Goal: Information Seeking & Learning: Learn about a topic

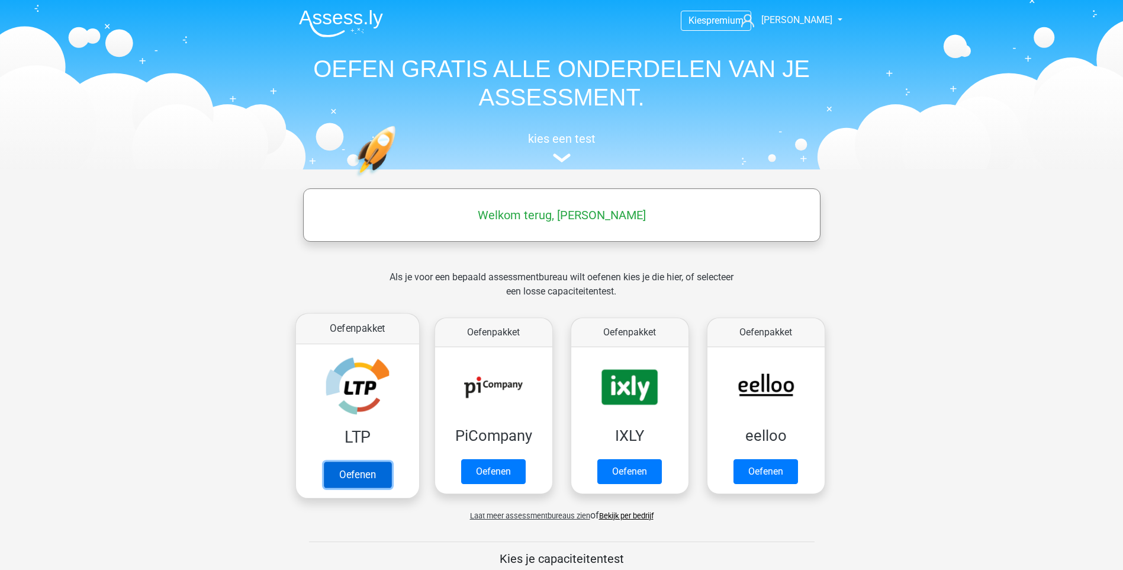
click at [365, 478] on link "Oefenen" at bounding box center [356, 474] width 67 height 26
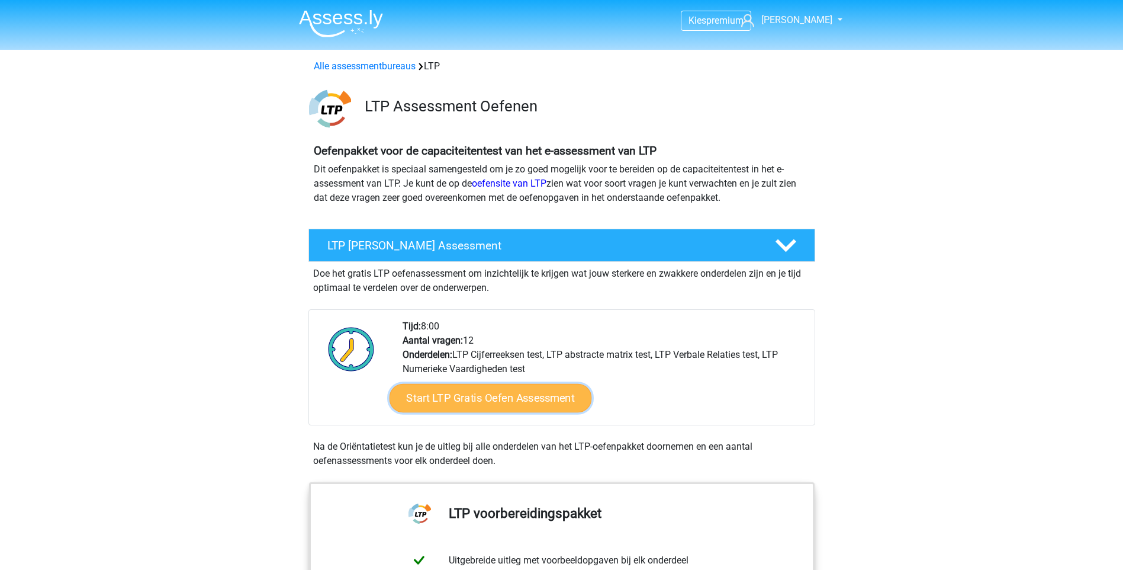
click at [520, 402] on link "Start LTP Gratis Oefen Assessment" at bounding box center [490, 398] width 202 height 28
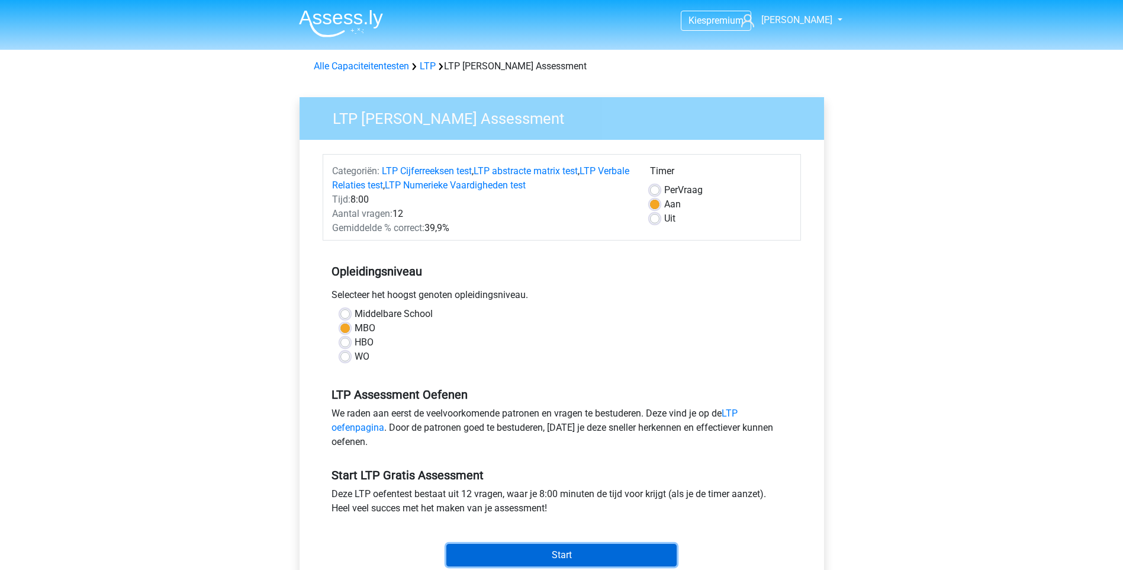
click at [544, 549] on input "Start" at bounding box center [561, 555] width 230 height 22
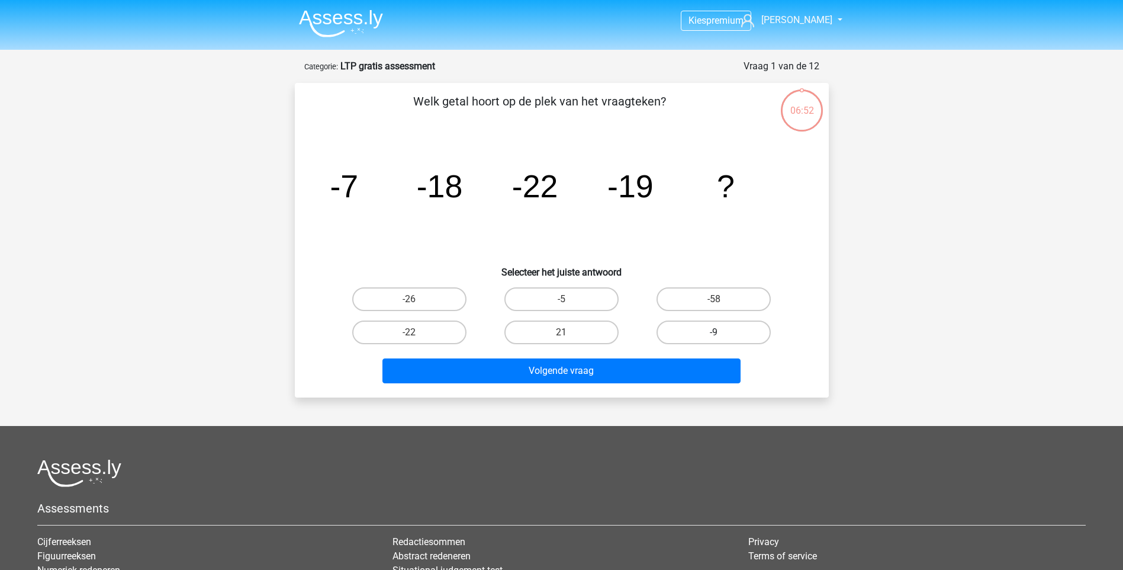
click at [705, 337] on label "-9" at bounding box center [714, 332] width 114 height 24
click at [714, 337] on input "-9" at bounding box center [718, 336] width 8 height 8
radio input "true"
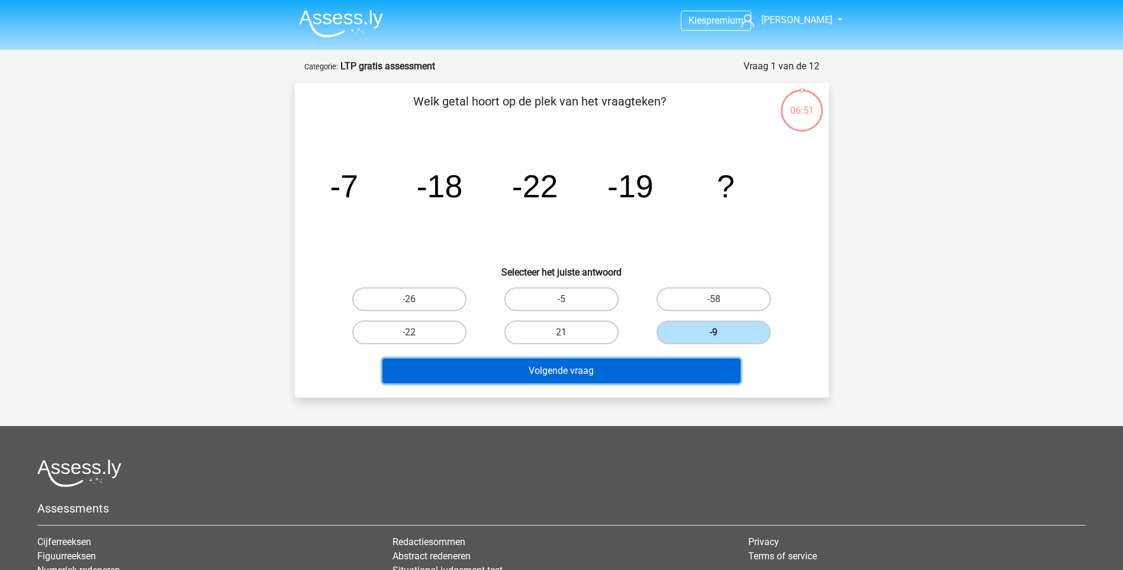
click at [677, 375] on button "Volgende vraag" at bounding box center [561, 370] width 358 height 25
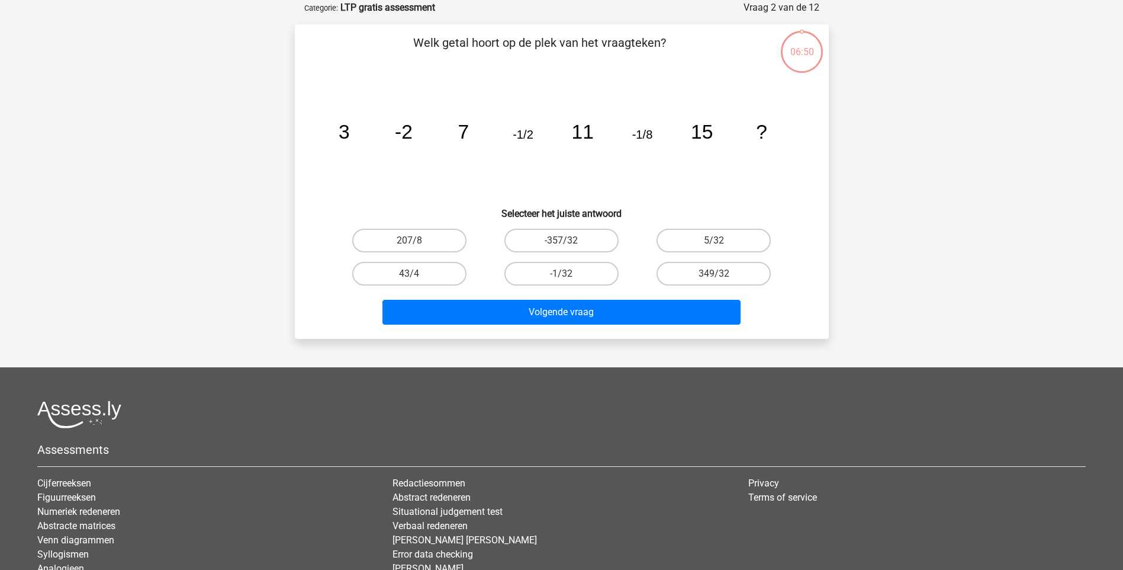
scroll to position [59, 0]
click at [710, 242] on label "5/32" at bounding box center [714, 240] width 114 height 24
click at [714, 242] on input "5/32" at bounding box center [718, 244] width 8 height 8
radio input "true"
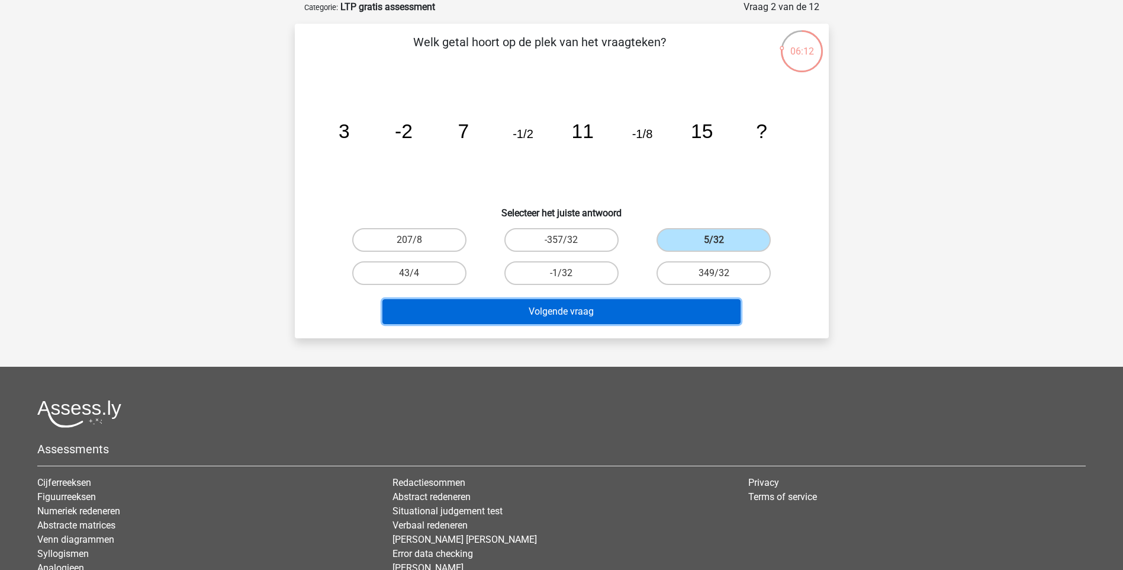
click at [594, 316] on button "Volgende vraag" at bounding box center [561, 311] width 358 height 25
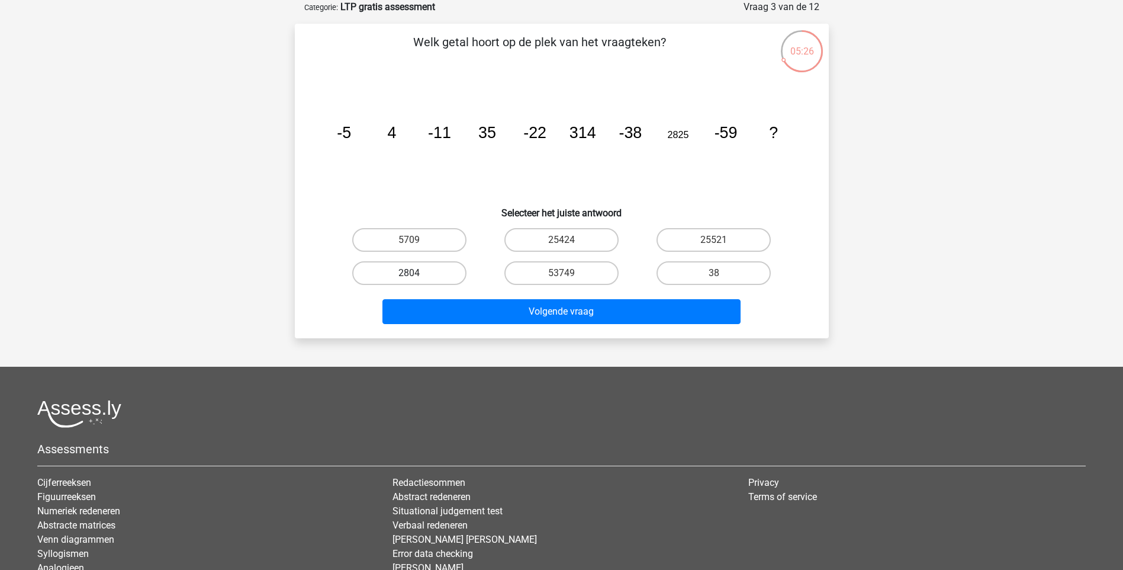
click at [402, 270] on label "2804" at bounding box center [409, 273] width 114 height 24
click at [409, 273] on input "2804" at bounding box center [413, 277] width 8 height 8
radio input "true"
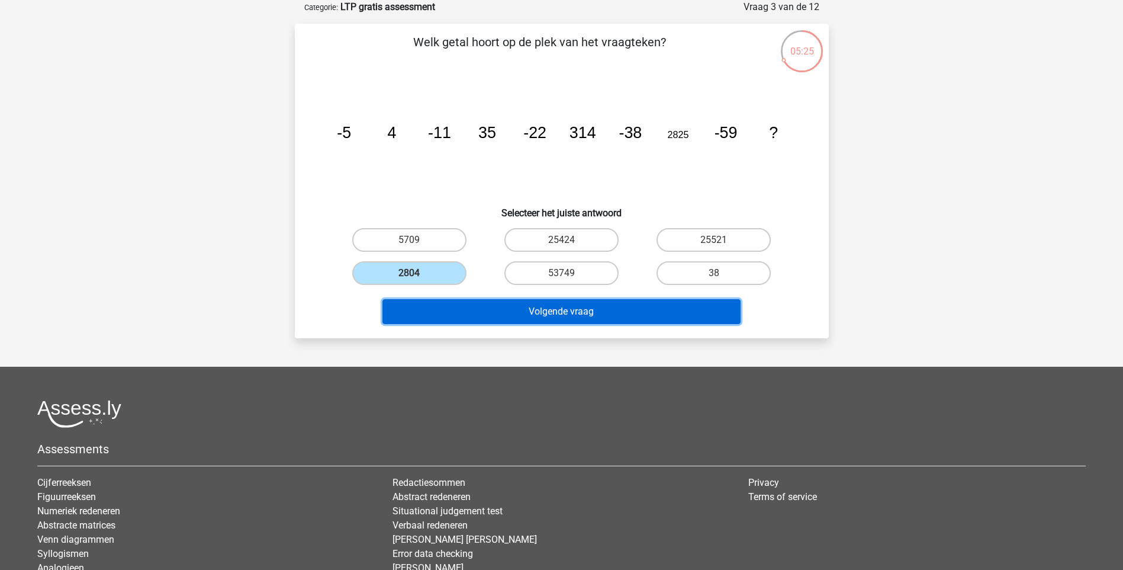
click at [578, 314] on button "Volgende vraag" at bounding box center [561, 311] width 358 height 25
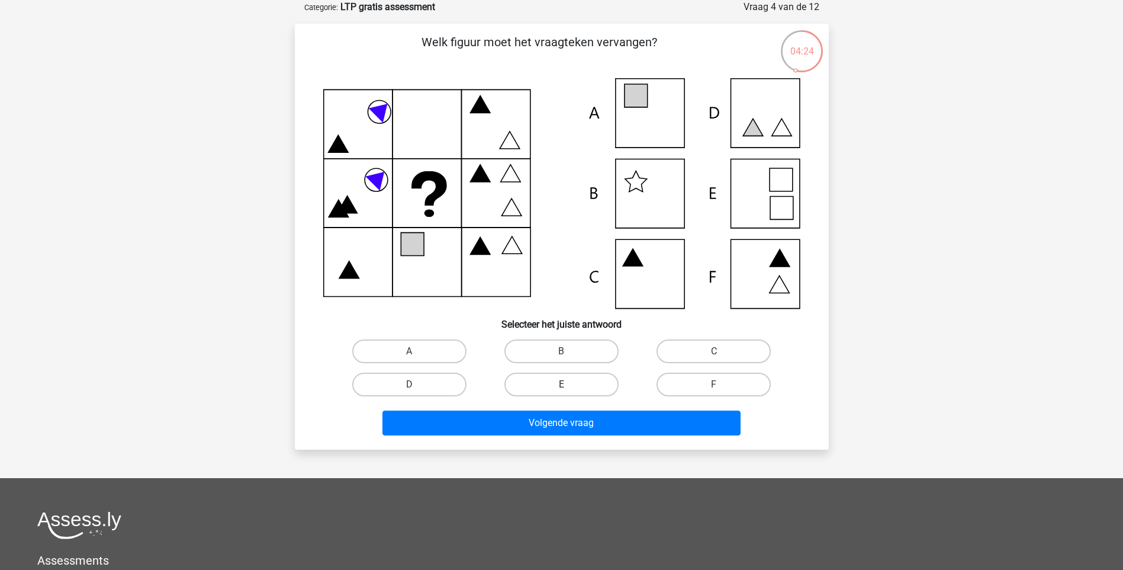
click at [581, 377] on label "E" at bounding box center [561, 384] width 114 height 24
click at [569, 384] on input "E" at bounding box center [565, 388] width 8 height 8
radio input "true"
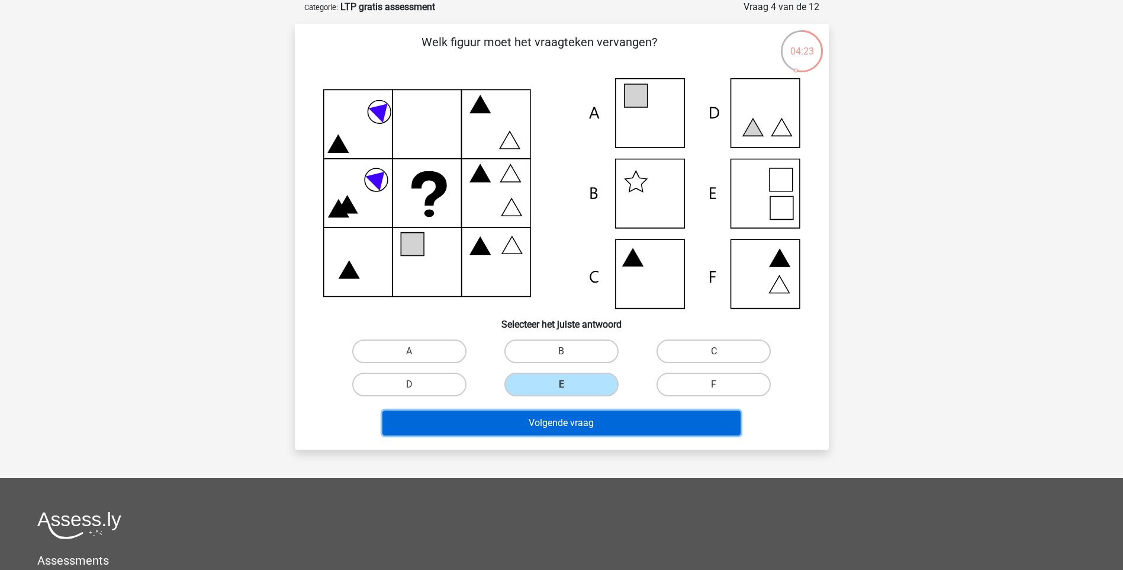
click at [637, 426] on button "Volgende vraag" at bounding box center [561, 422] width 358 height 25
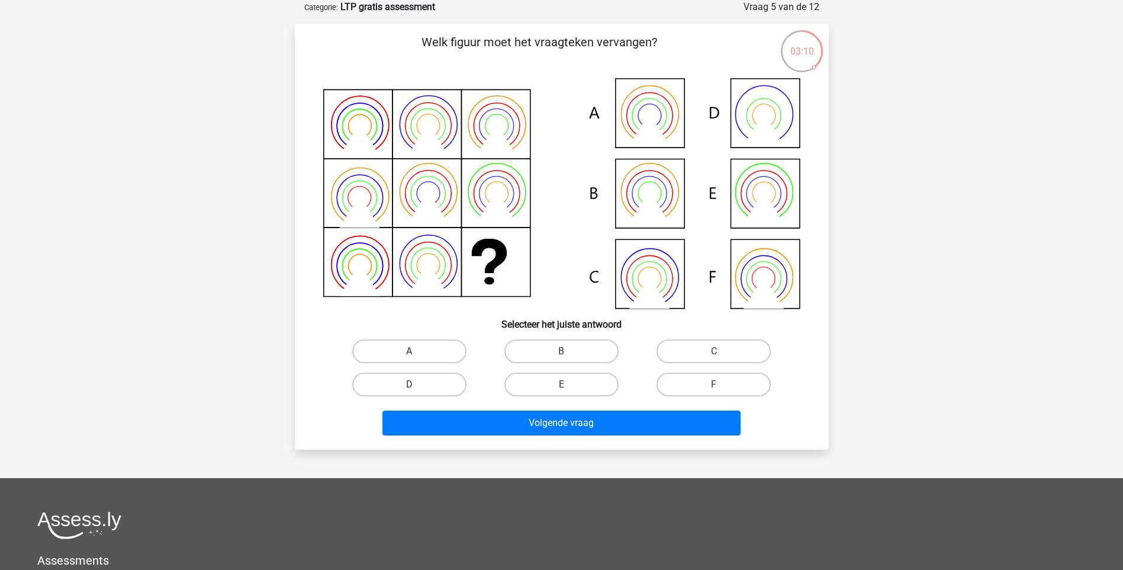
click at [398, 349] on label "A" at bounding box center [409, 351] width 114 height 24
click at [409, 351] on input "A" at bounding box center [413, 355] width 8 height 8
radio input "true"
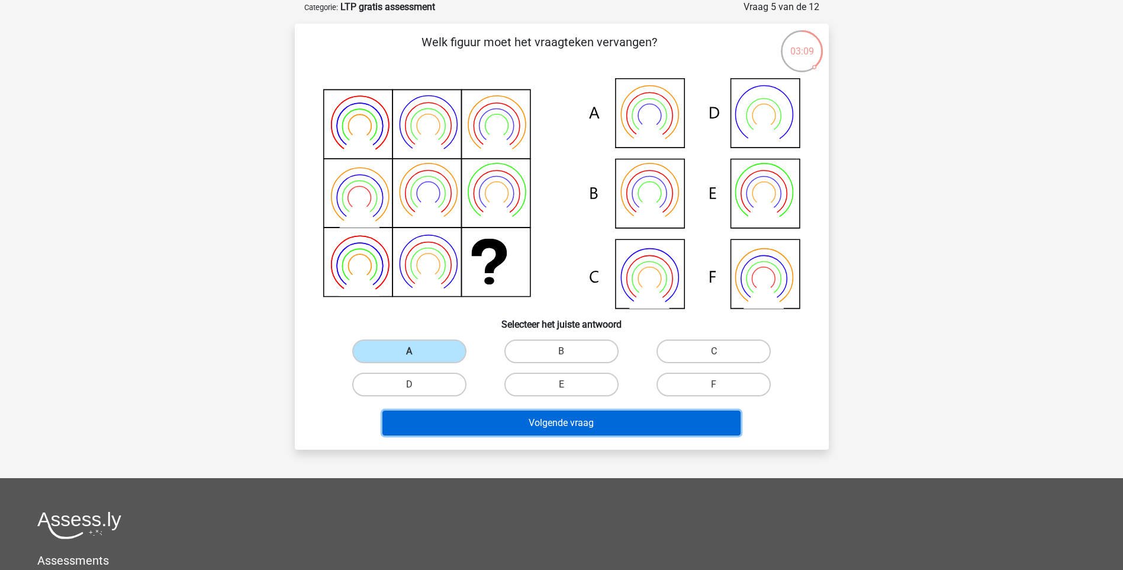
click at [605, 420] on button "Volgende vraag" at bounding box center [561, 422] width 358 height 25
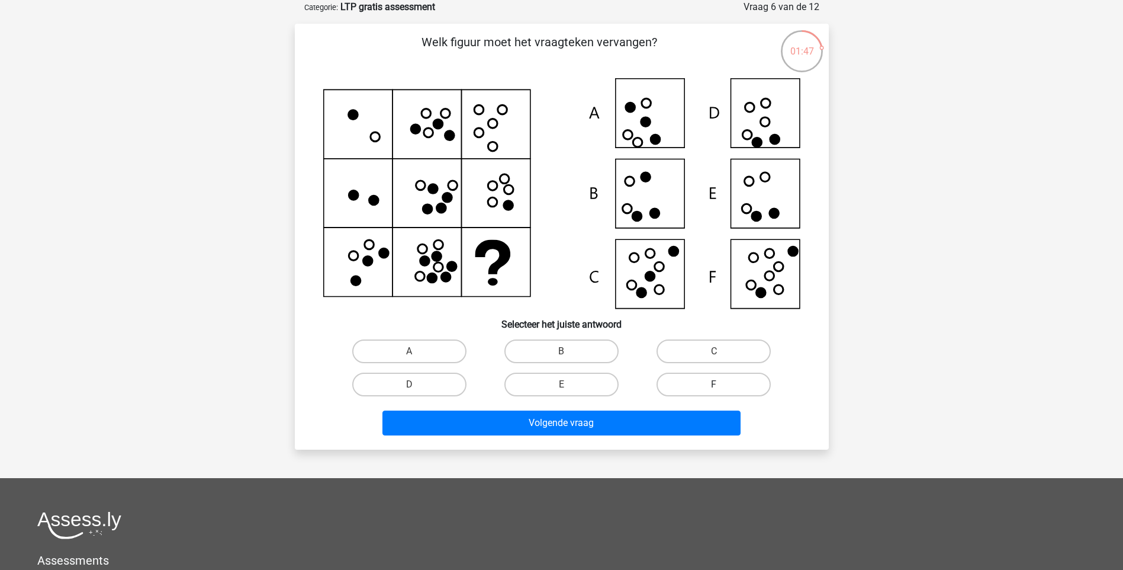
click at [714, 378] on label "F" at bounding box center [714, 384] width 114 height 24
click at [714, 384] on input "F" at bounding box center [718, 388] width 8 height 8
radio input "true"
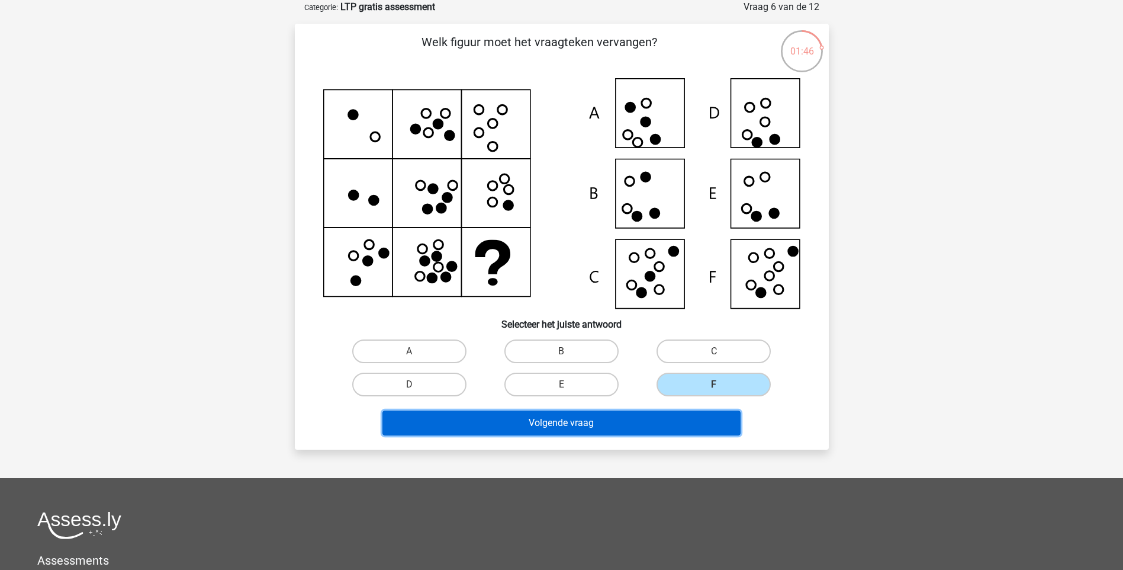
click at [654, 422] on button "Volgende vraag" at bounding box center [561, 422] width 358 height 25
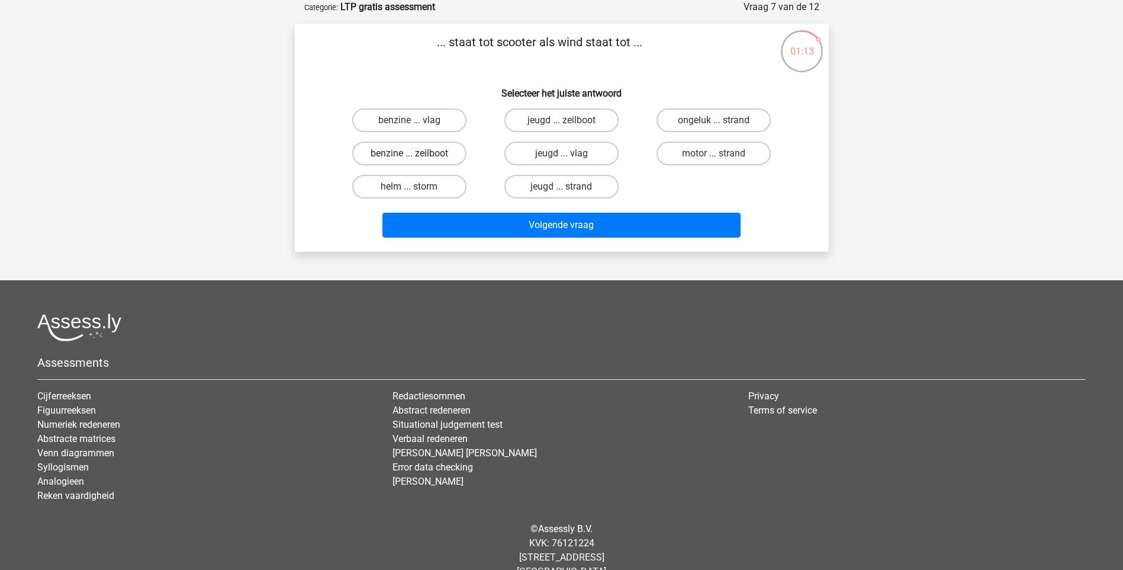
click at [452, 151] on label "benzine ... zeilboot" at bounding box center [409, 154] width 114 height 24
click at [417, 153] on input "benzine ... zeilboot" at bounding box center [413, 157] width 8 height 8
radio input "true"
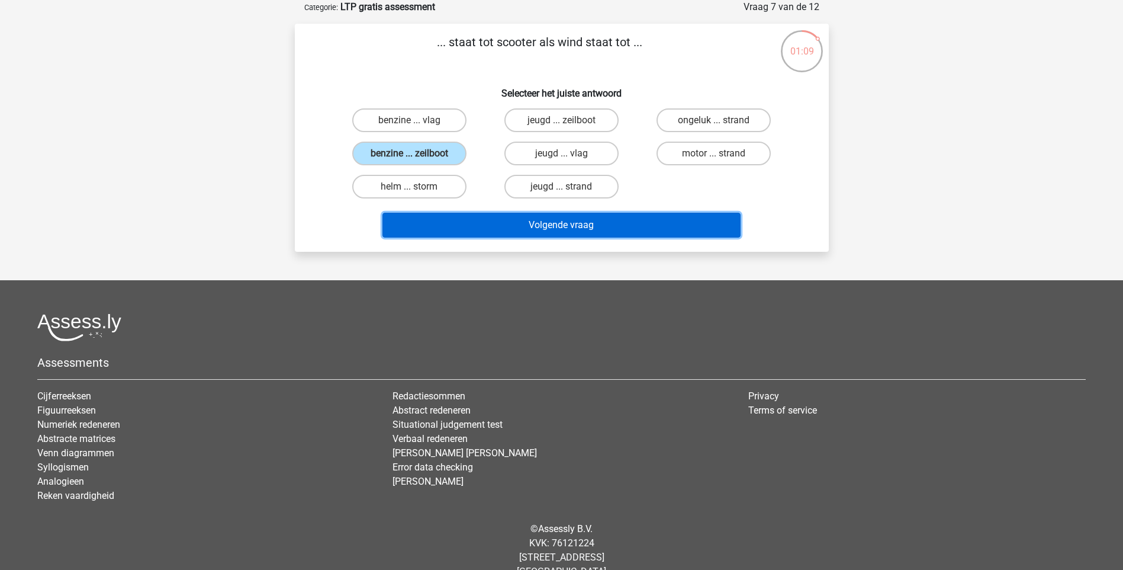
click at [583, 225] on button "Volgende vraag" at bounding box center [561, 225] width 358 height 25
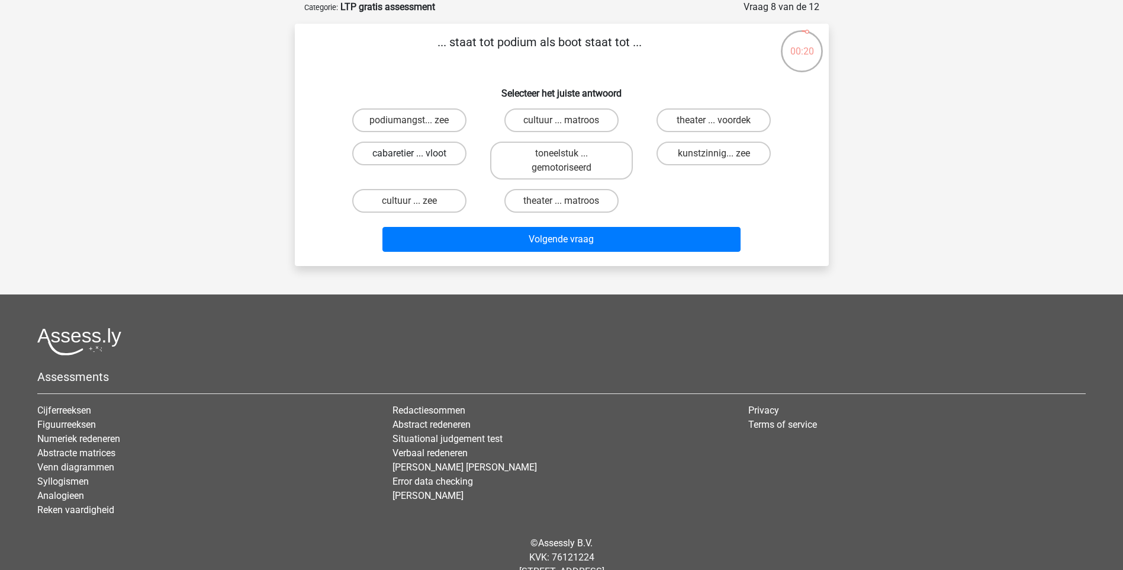
click at [436, 157] on label "cabaretier ... vloot" at bounding box center [409, 154] width 114 height 24
click at [417, 157] on input "cabaretier ... vloot" at bounding box center [413, 157] width 8 height 8
radio input "true"
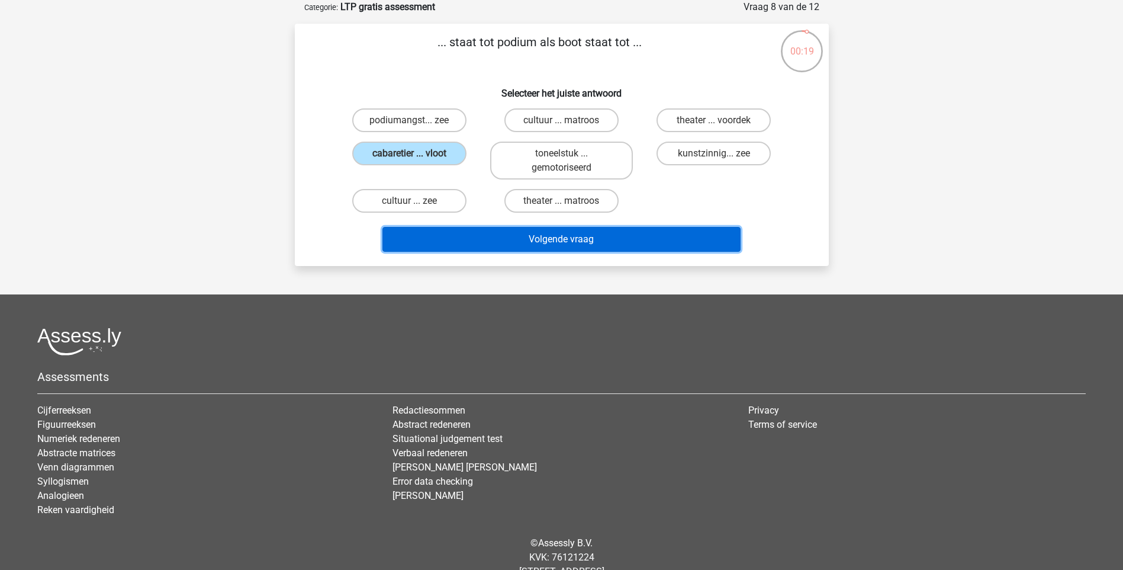
click at [546, 240] on button "Volgende vraag" at bounding box center [561, 239] width 358 height 25
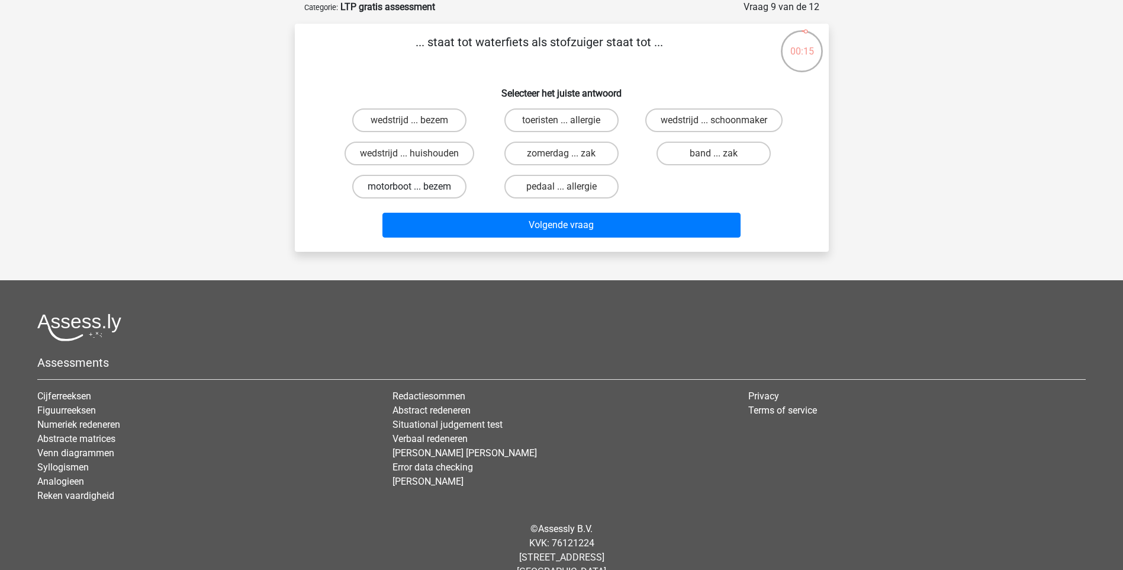
click at [422, 185] on label "motorboot ... bezem" at bounding box center [409, 187] width 114 height 24
click at [417, 186] on input "motorboot ... bezem" at bounding box center [413, 190] width 8 height 8
radio input "true"
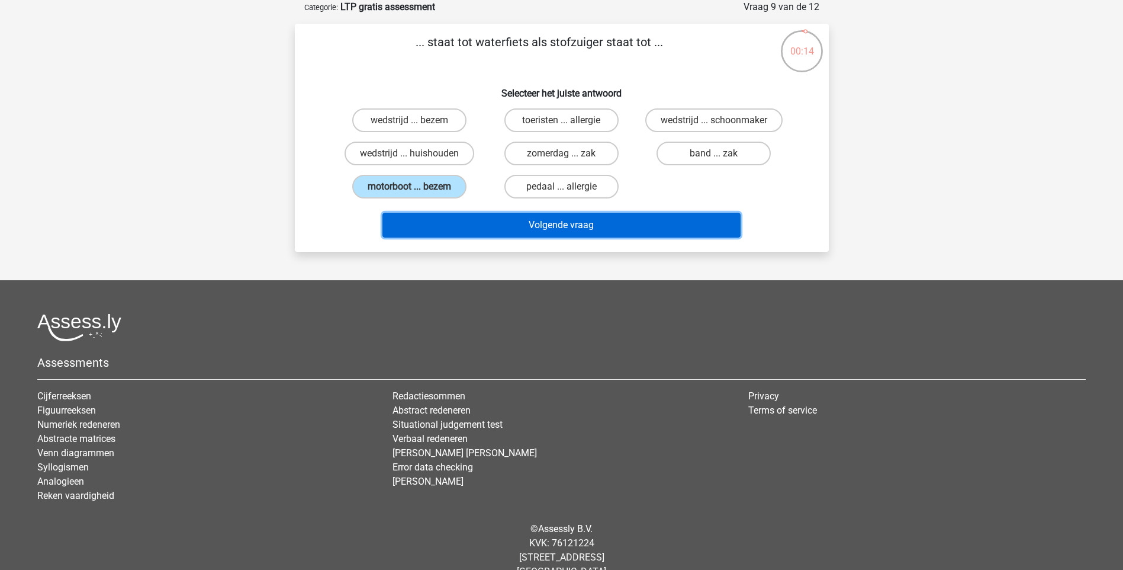
click at [538, 224] on button "Volgende vraag" at bounding box center [561, 225] width 358 height 25
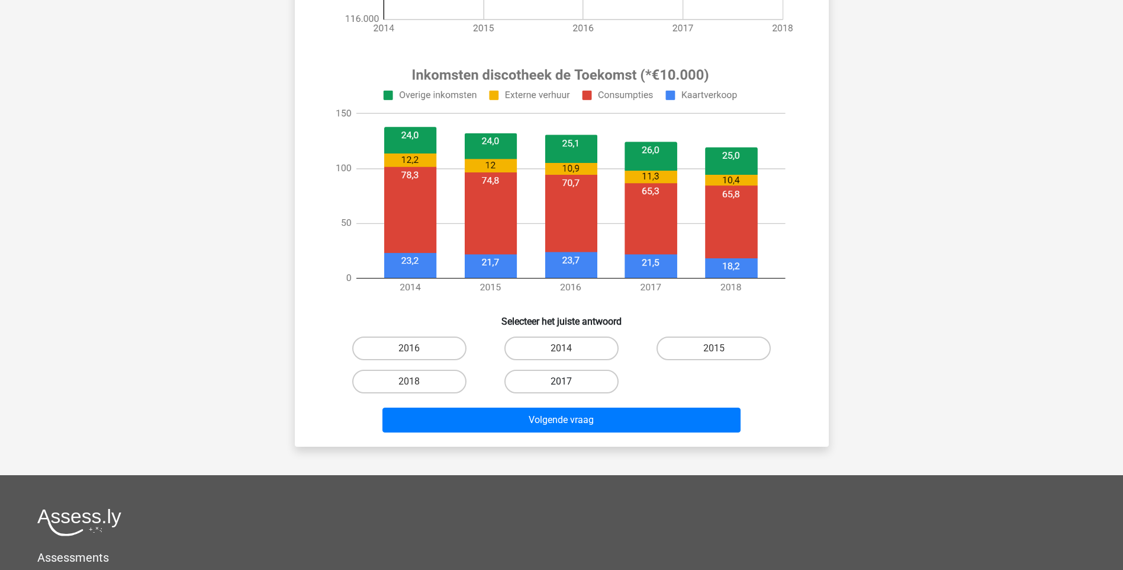
scroll to position [414, 0]
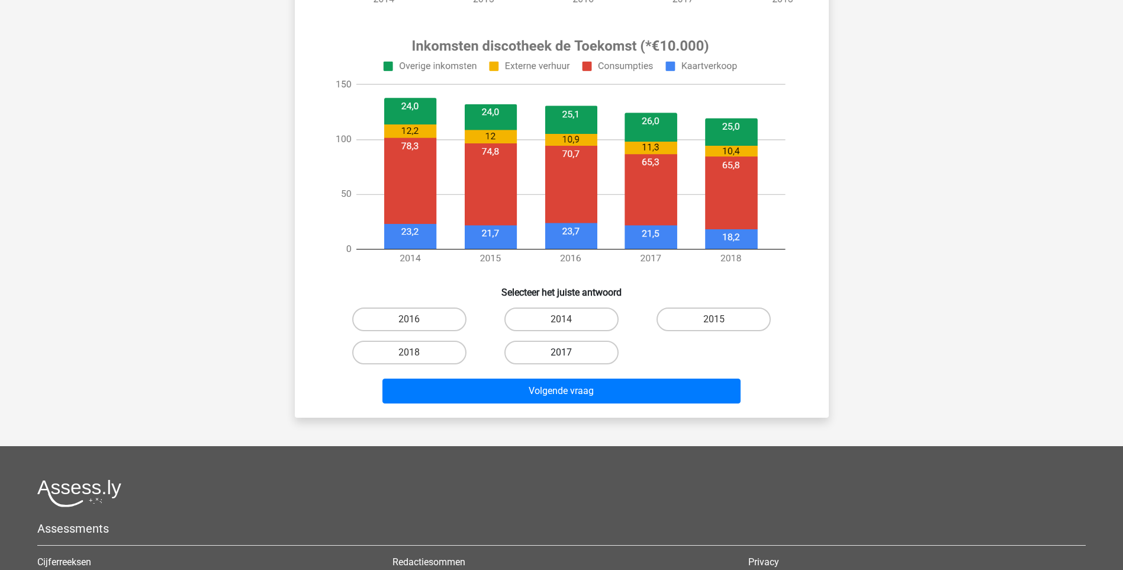
click at [544, 349] on label "2017" at bounding box center [561, 352] width 114 height 24
click at [561, 352] on input "2017" at bounding box center [565, 356] width 8 height 8
radio input "true"
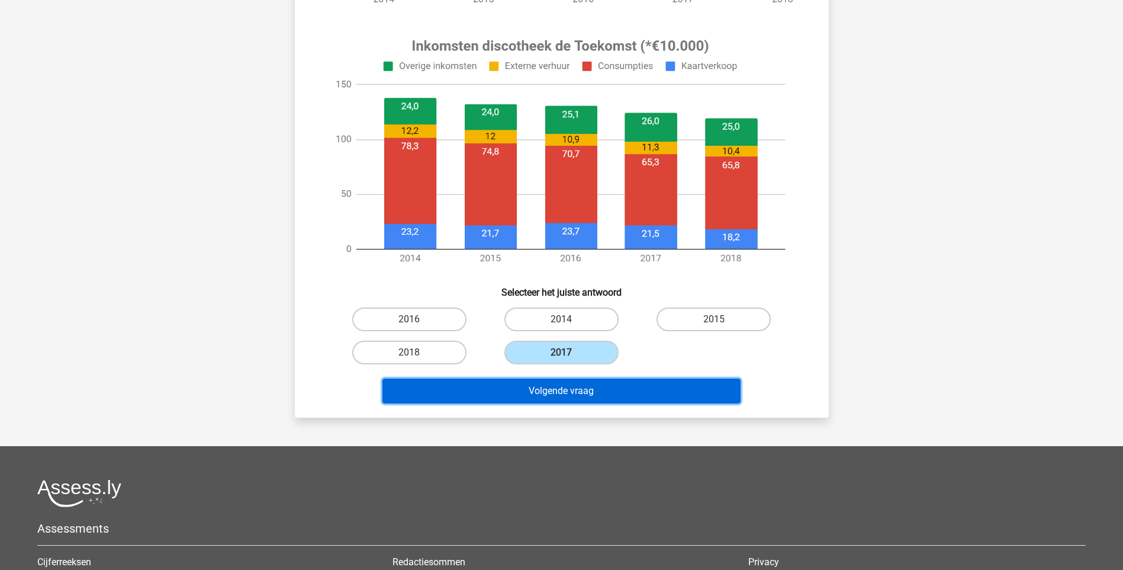
click at [597, 393] on button "Volgende vraag" at bounding box center [561, 390] width 358 height 25
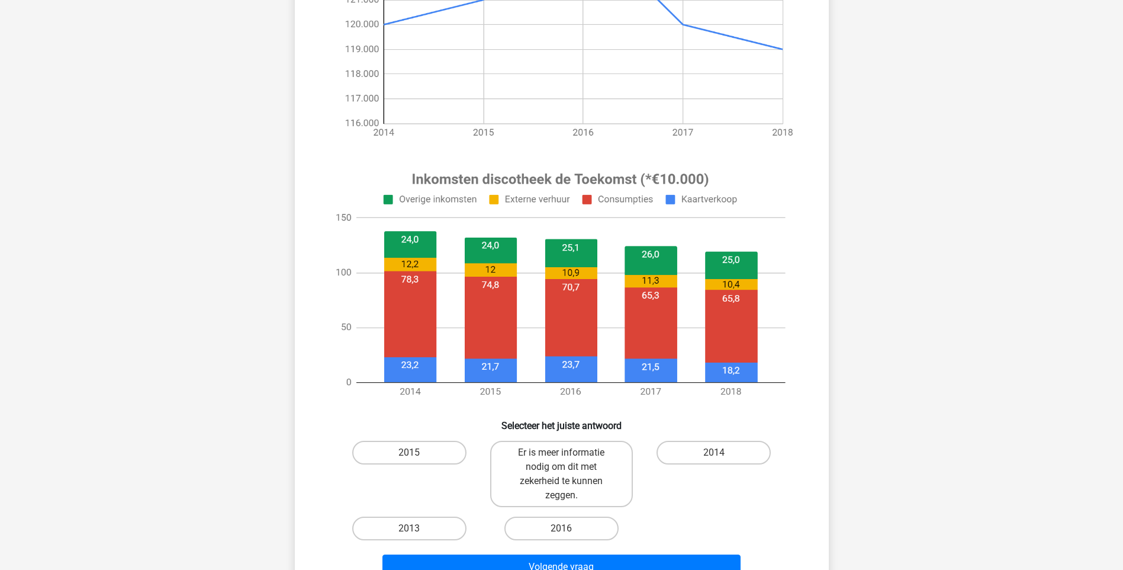
scroll to position [296, 0]
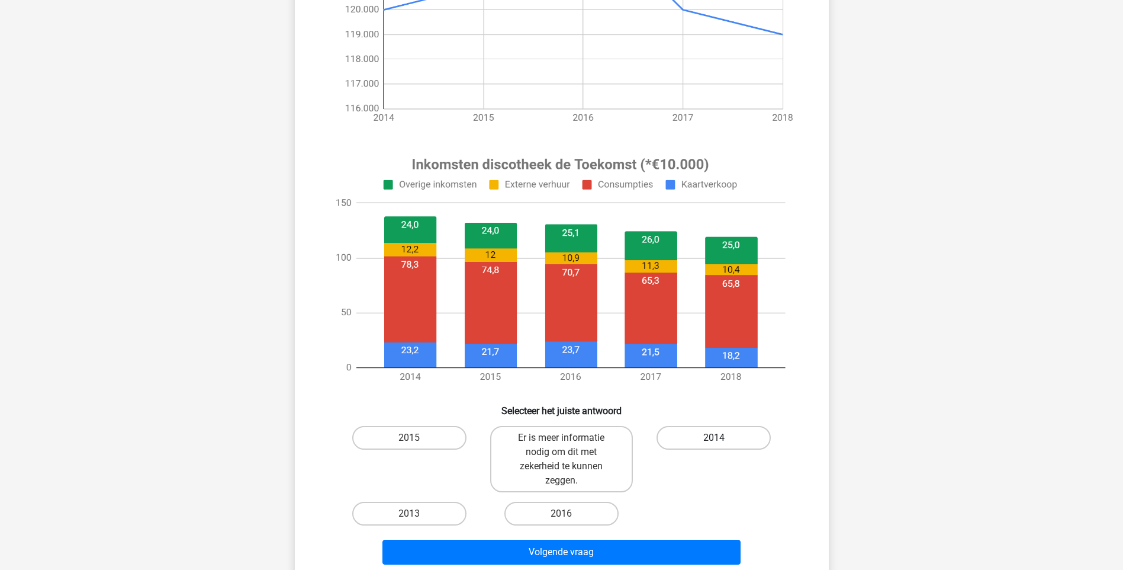
click at [708, 442] on label "2014" at bounding box center [714, 438] width 114 height 24
click at [714, 442] on input "2014" at bounding box center [718, 442] width 8 height 8
radio input "true"
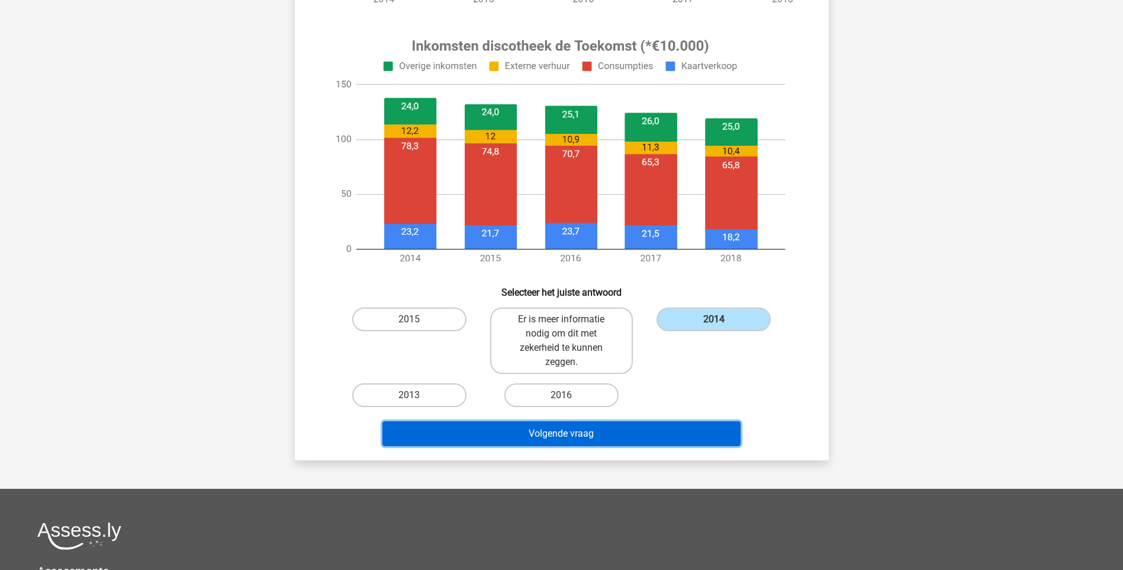
click at [650, 430] on button "Volgende vraag" at bounding box center [561, 433] width 358 height 25
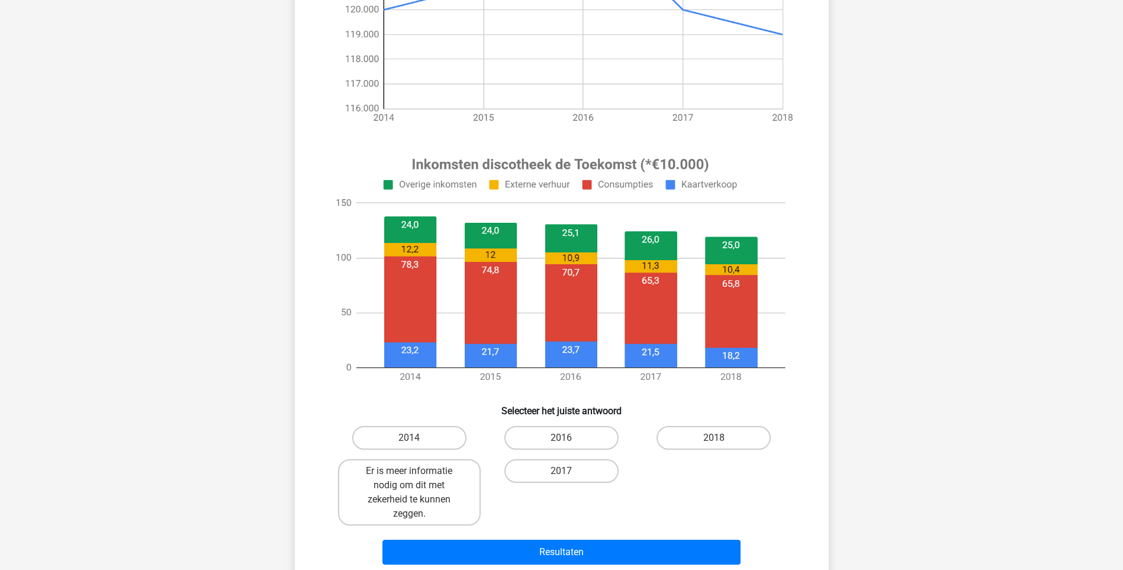
click at [565, 475] on input "2017" at bounding box center [565, 475] width 8 height 8
radio input "true"
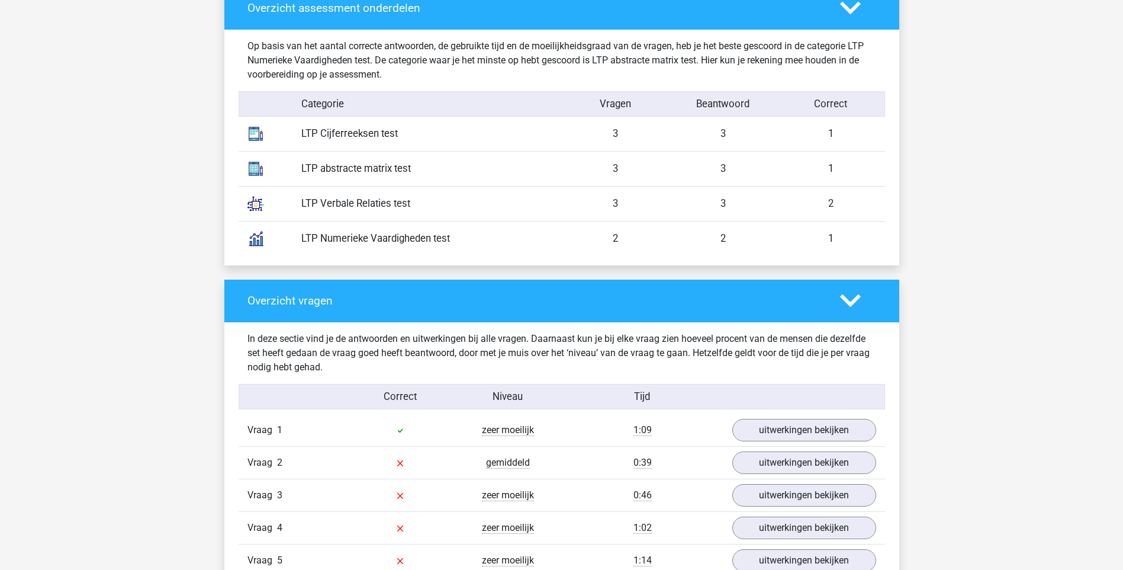
scroll to position [947, 0]
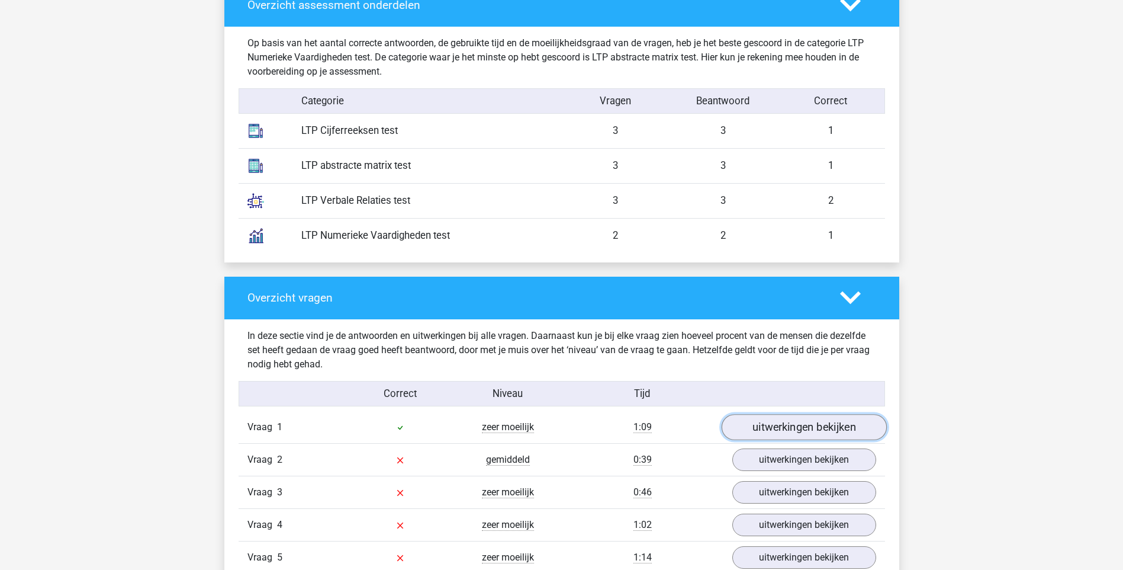
click at [773, 414] on link "uitwerkingen bekijken" at bounding box center [803, 427] width 165 height 26
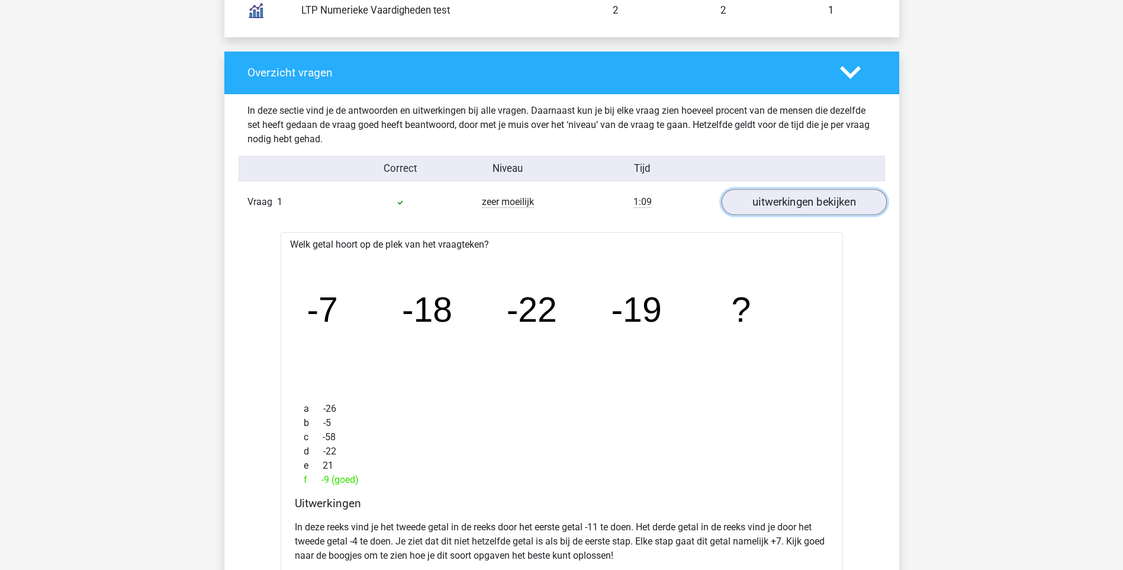
scroll to position [1066, 0]
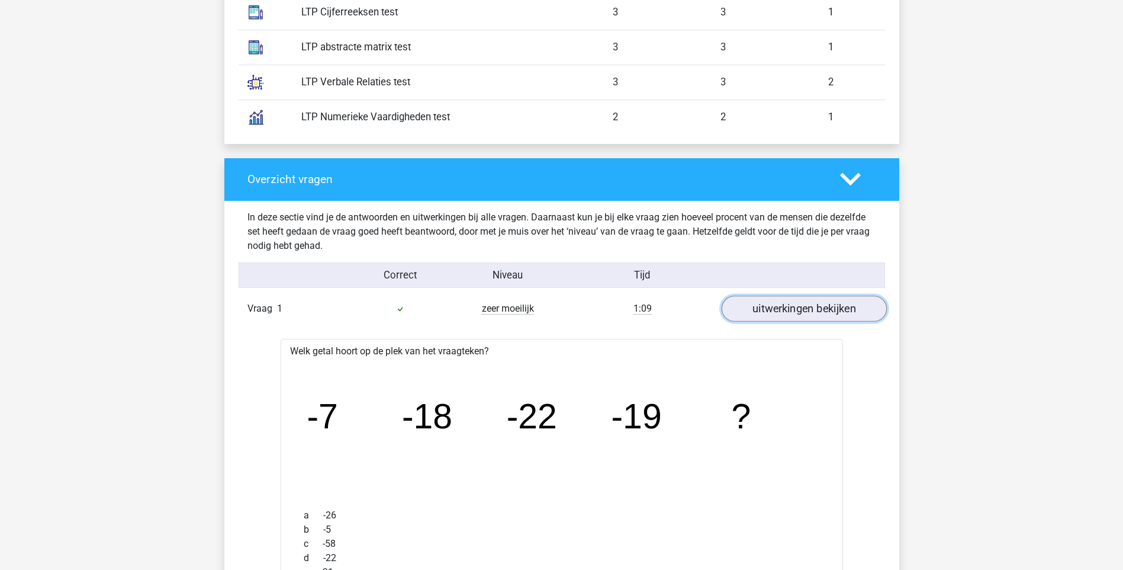
click at [803, 295] on link "uitwerkingen bekijken" at bounding box center [803, 308] width 165 height 26
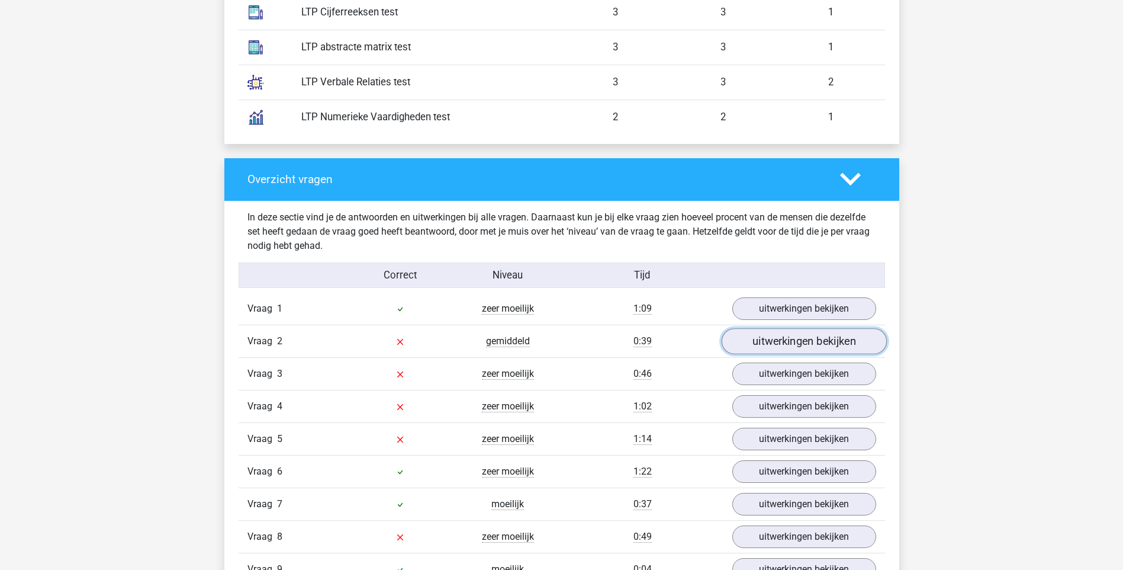
click at [789, 328] on link "uitwerkingen bekijken" at bounding box center [803, 341] width 165 height 26
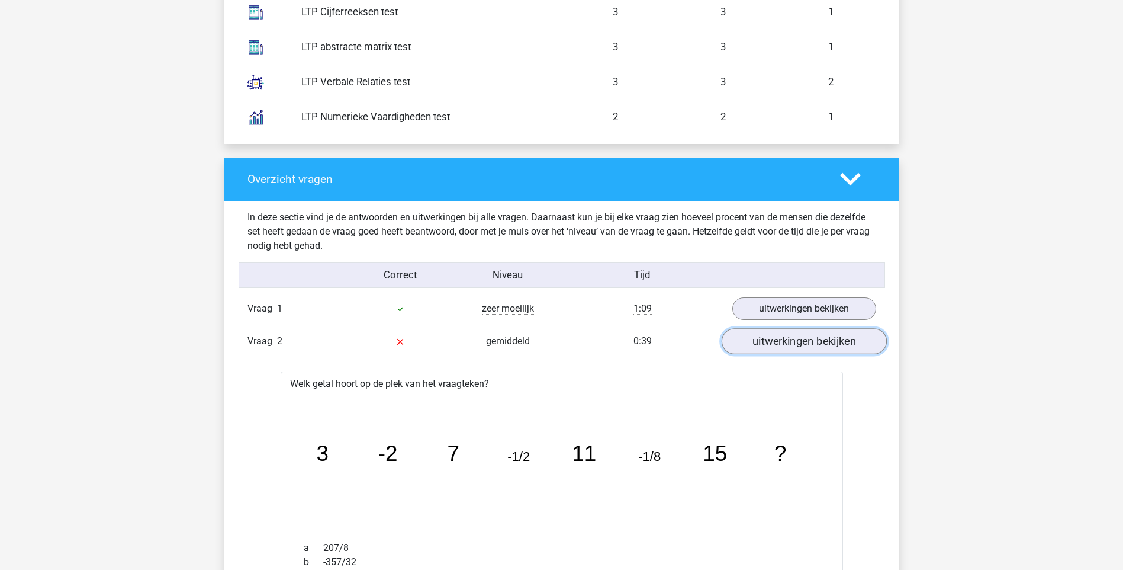
click at [772, 328] on link "uitwerkingen bekijken" at bounding box center [803, 341] width 165 height 26
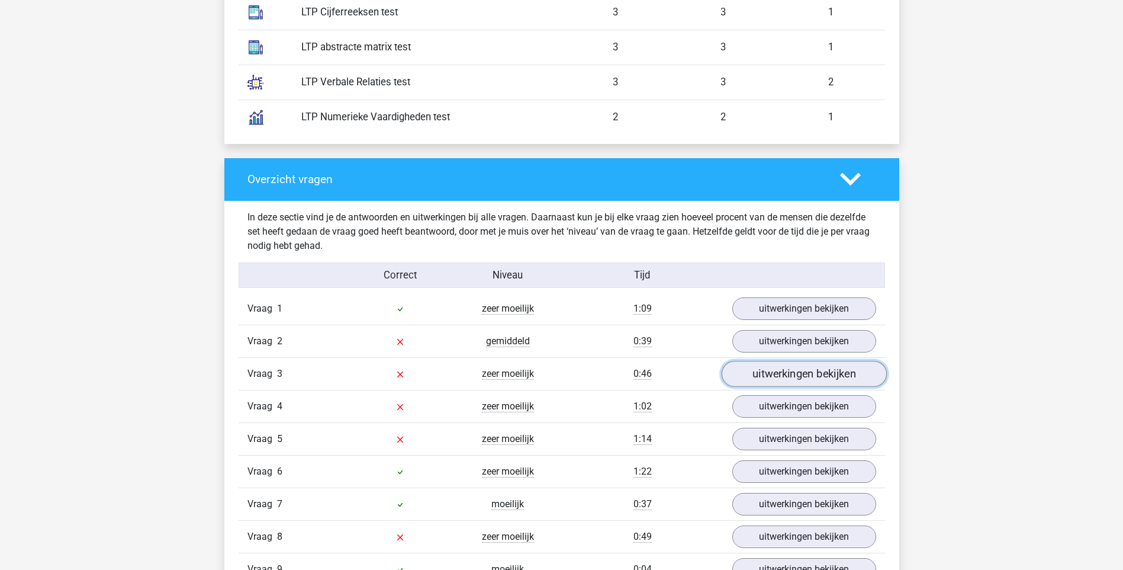
click at [802, 361] on link "uitwerkingen bekijken" at bounding box center [803, 374] width 165 height 26
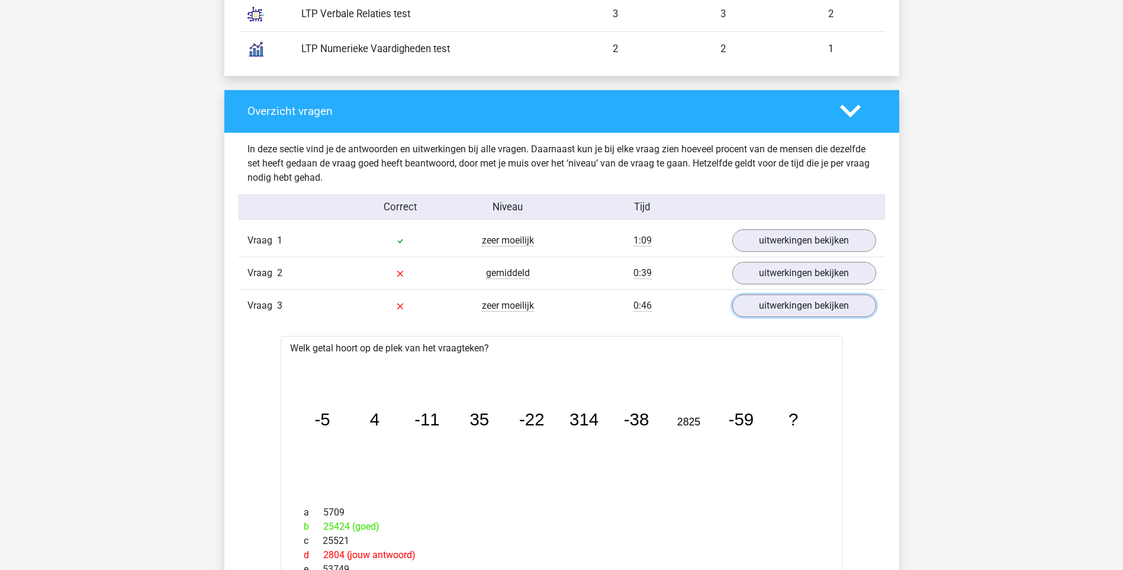
scroll to position [1125, 0]
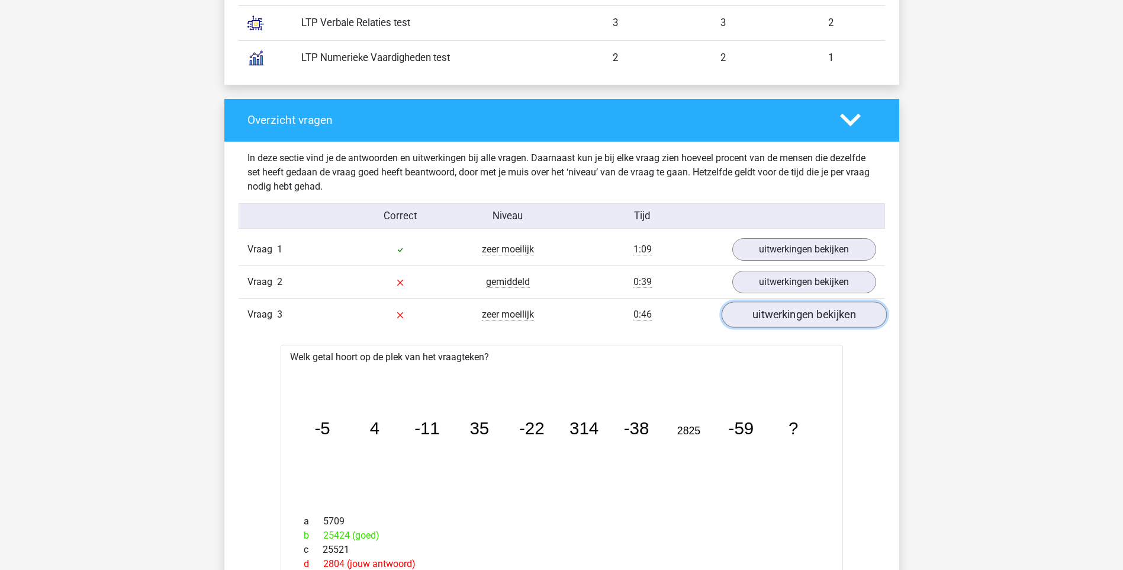
click at [800, 301] on link "uitwerkingen bekijken" at bounding box center [803, 314] width 165 height 26
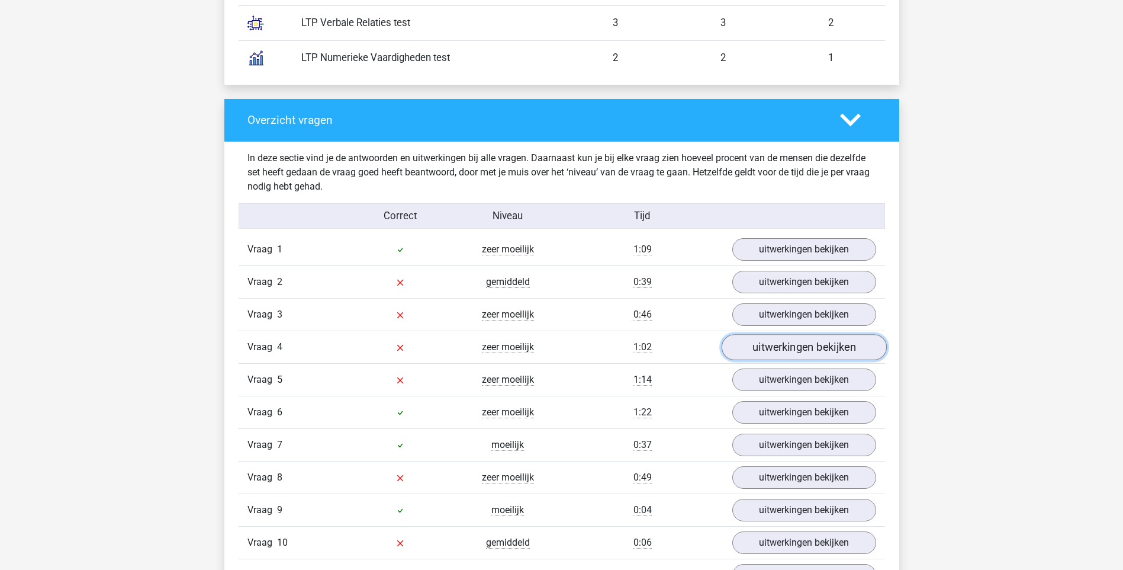
click at [804, 334] on link "uitwerkingen bekijken" at bounding box center [803, 347] width 165 height 26
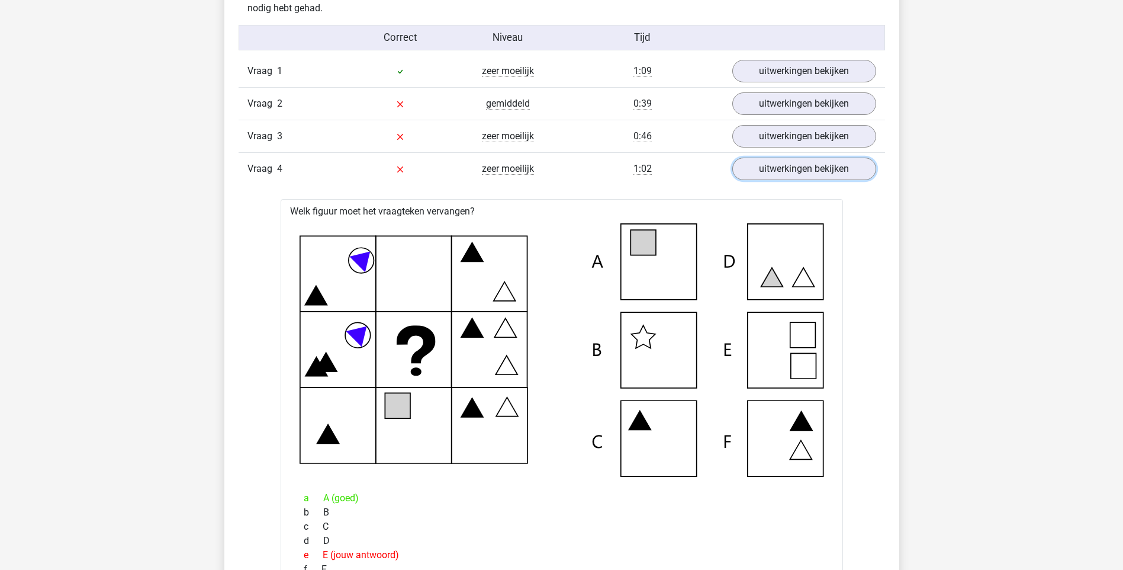
scroll to position [1303, 0]
click at [816, 156] on link "uitwerkingen bekijken" at bounding box center [803, 169] width 165 height 26
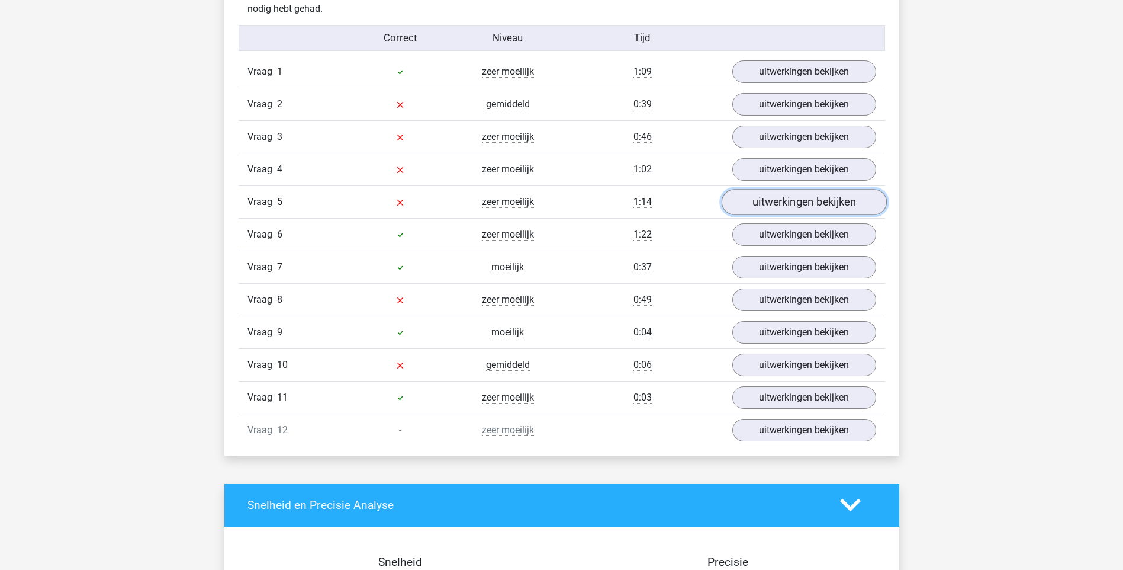
click at [821, 189] on link "uitwerkingen bekijken" at bounding box center [803, 202] width 165 height 26
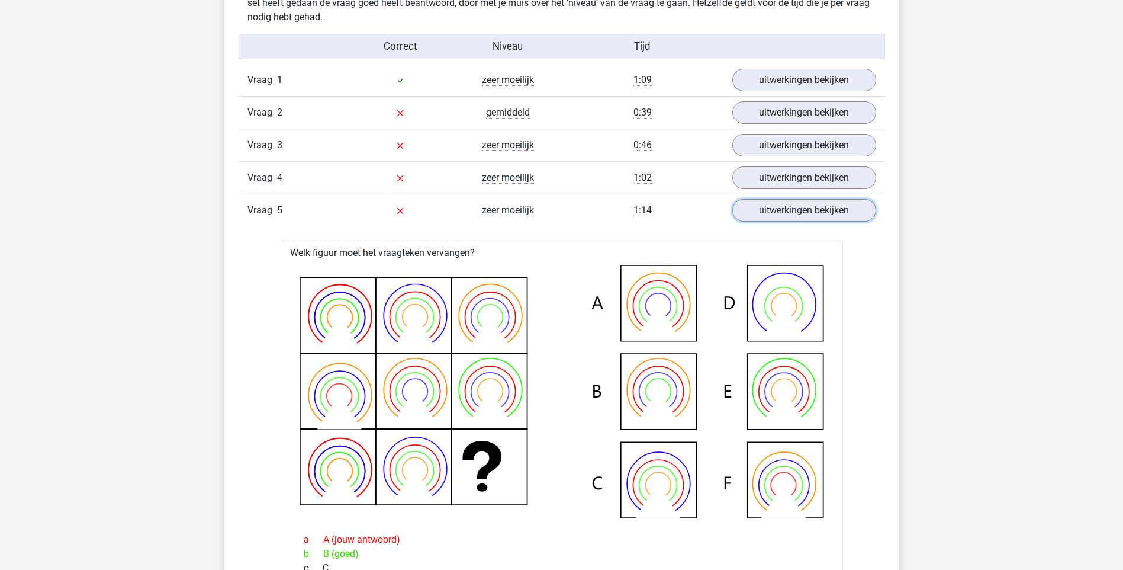
scroll to position [1243, 0]
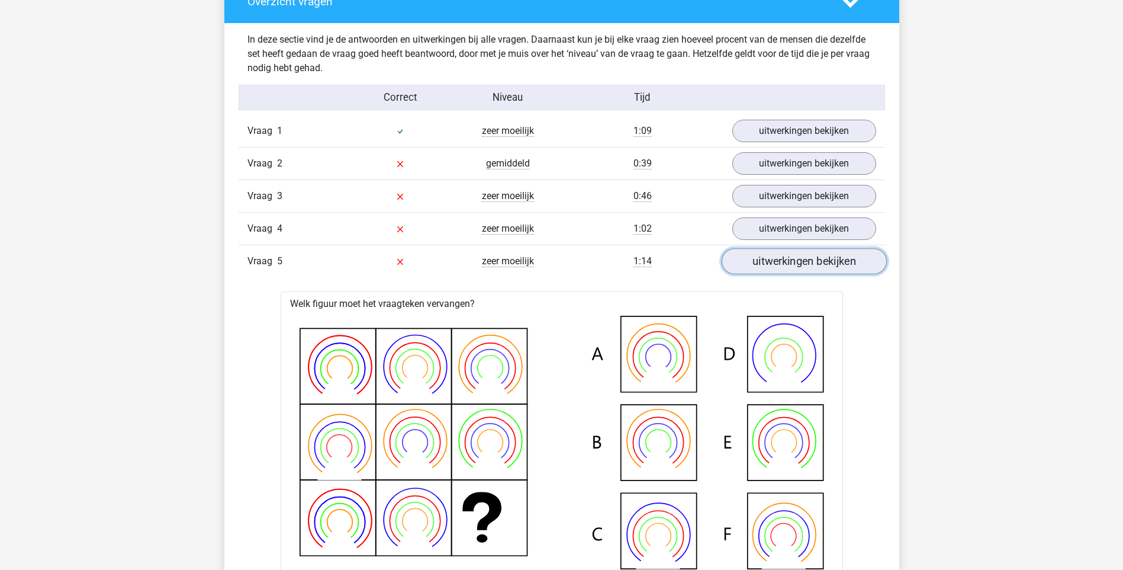
click at [787, 248] on link "uitwerkingen bekijken" at bounding box center [803, 261] width 165 height 26
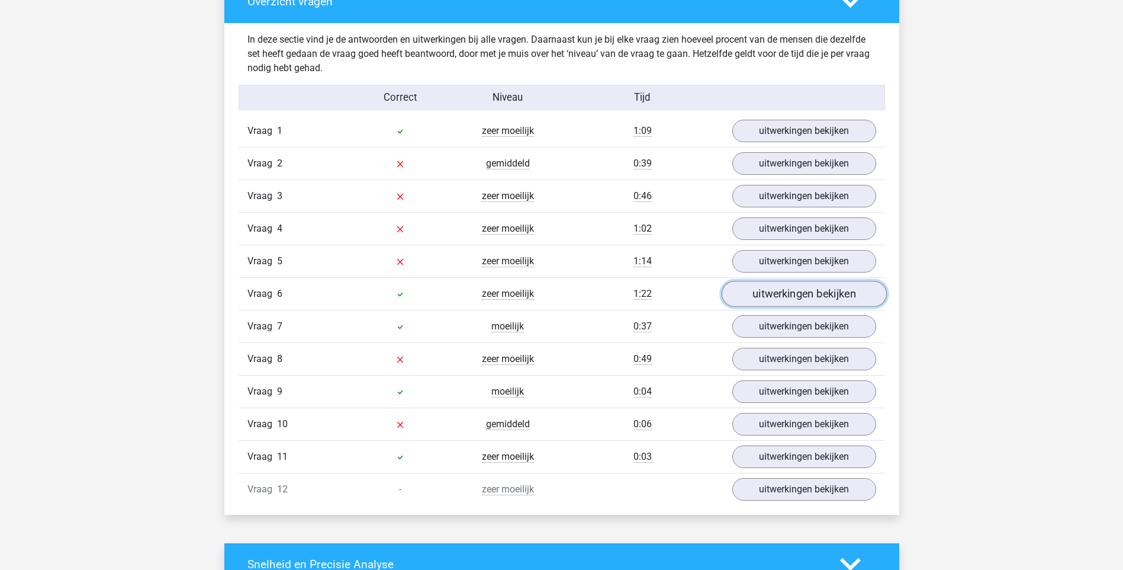
click at [800, 281] on link "uitwerkingen bekijken" at bounding box center [803, 294] width 165 height 26
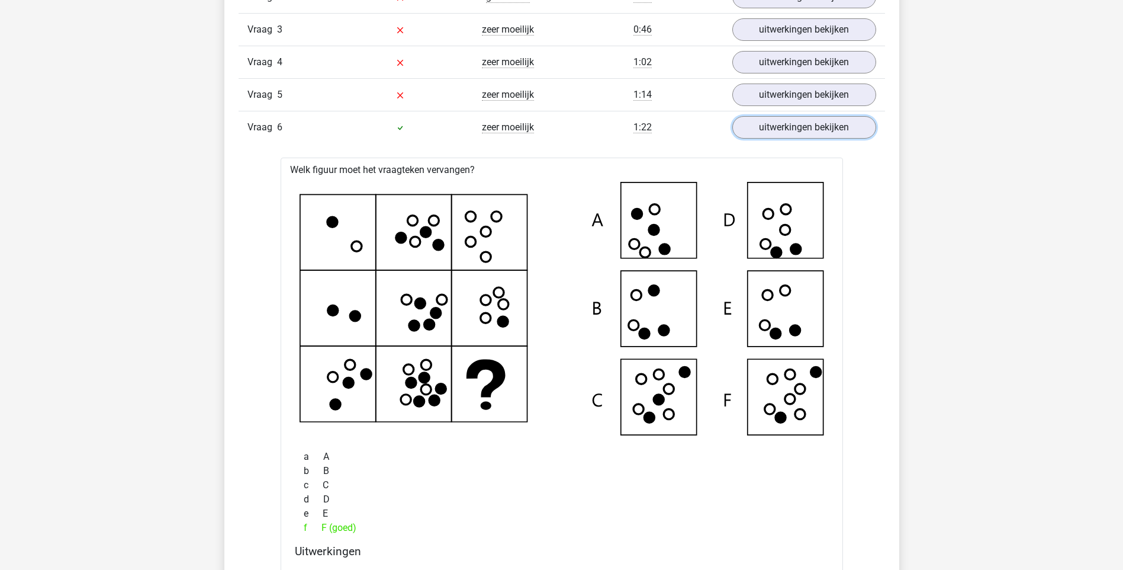
scroll to position [1362, 0]
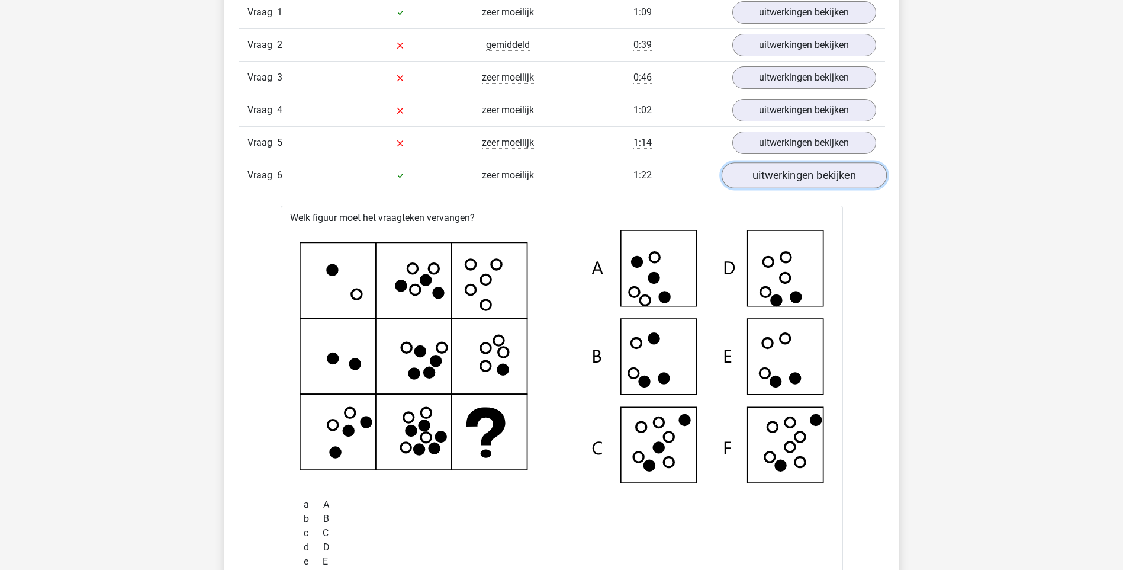
click at [828, 162] on link "uitwerkingen bekijken" at bounding box center [803, 175] width 165 height 26
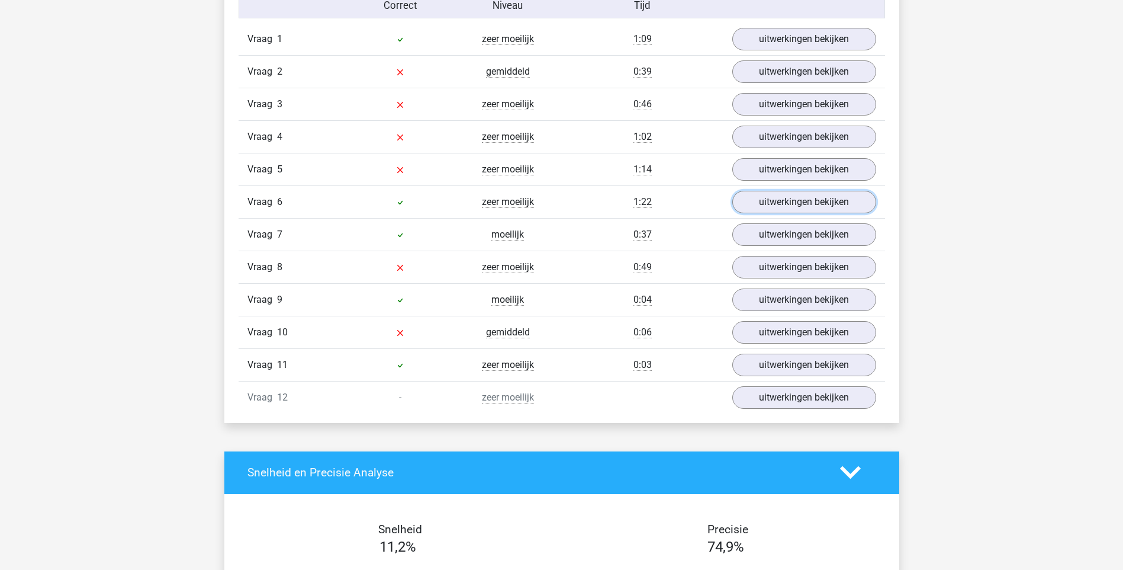
scroll to position [1303, 0]
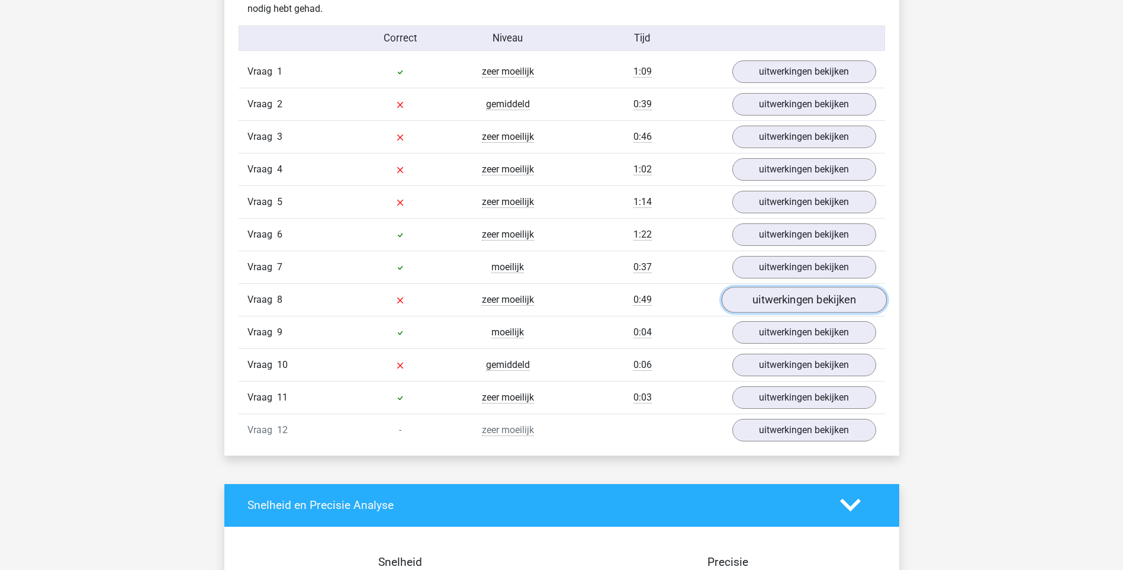
click at [806, 287] on link "uitwerkingen bekijken" at bounding box center [803, 300] width 165 height 26
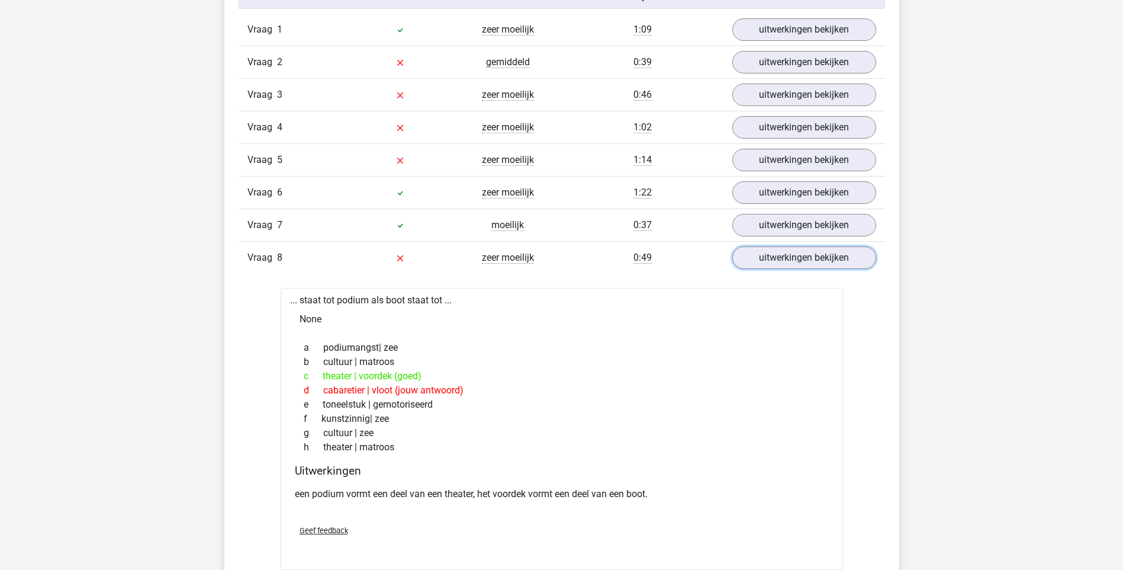
scroll to position [1362, 0]
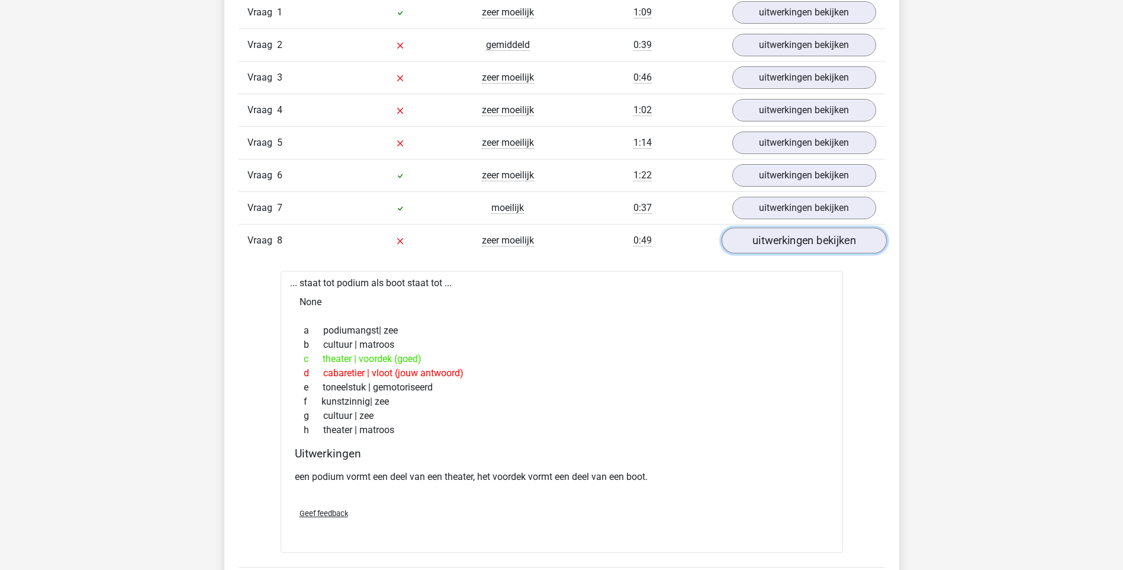
click at [832, 227] on link "uitwerkingen bekijken" at bounding box center [803, 240] width 165 height 26
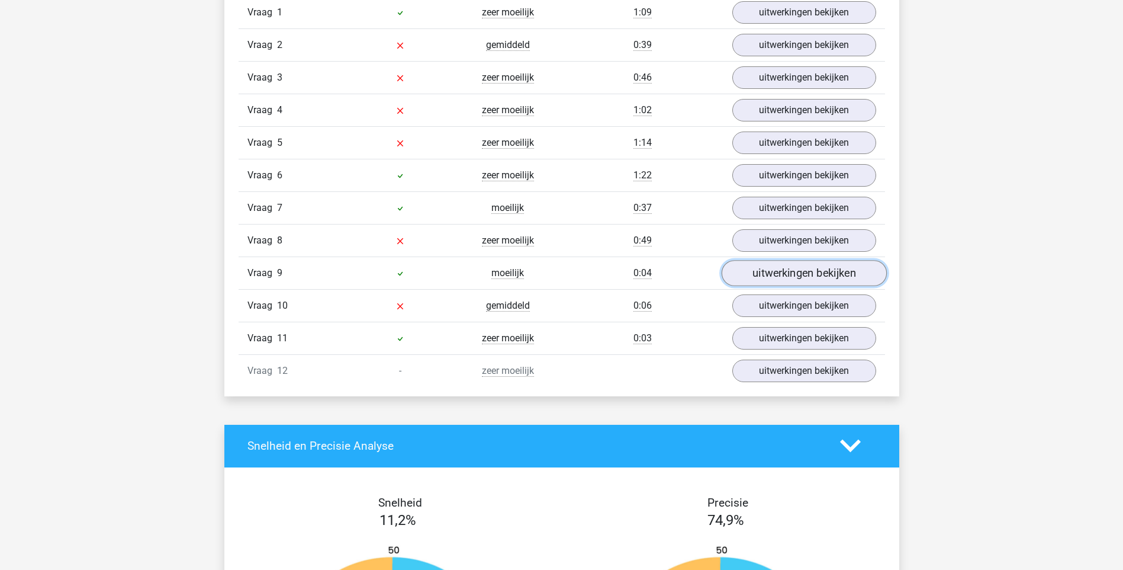
click at [819, 260] on link "uitwerkingen bekijken" at bounding box center [803, 273] width 165 height 26
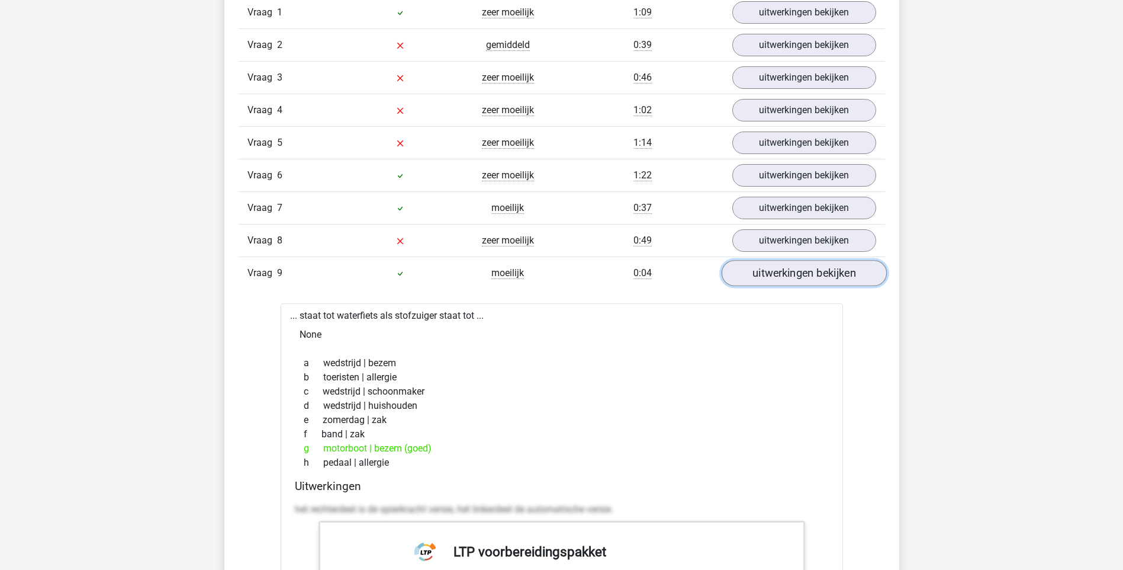
click at [813, 260] on link "uitwerkingen bekijken" at bounding box center [803, 273] width 165 height 26
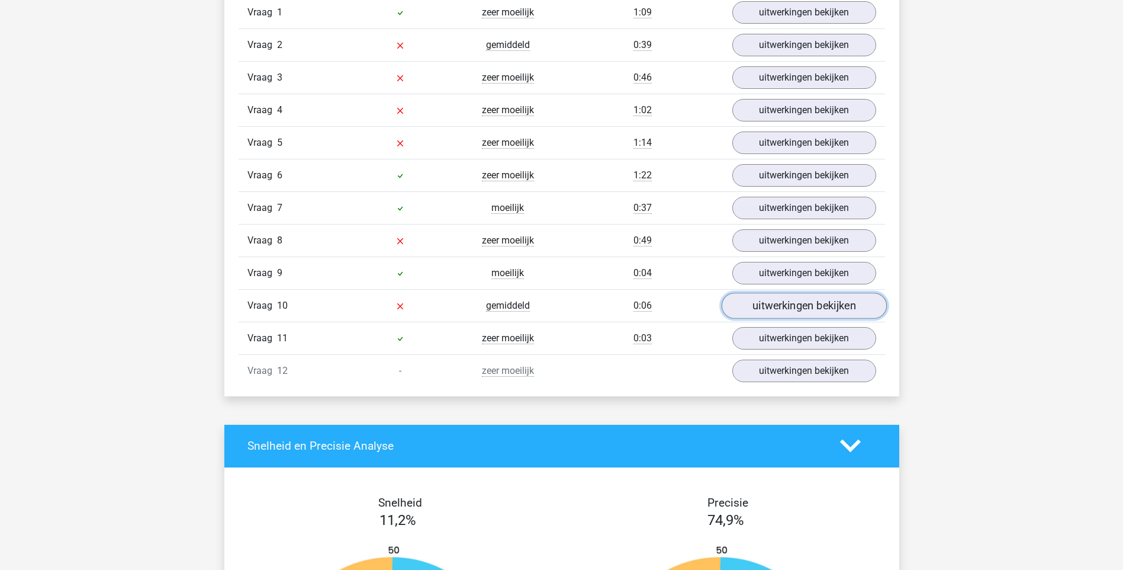
click at [802, 292] on link "uitwerkingen bekijken" at bounding box center [803, 305] width 165 height 26
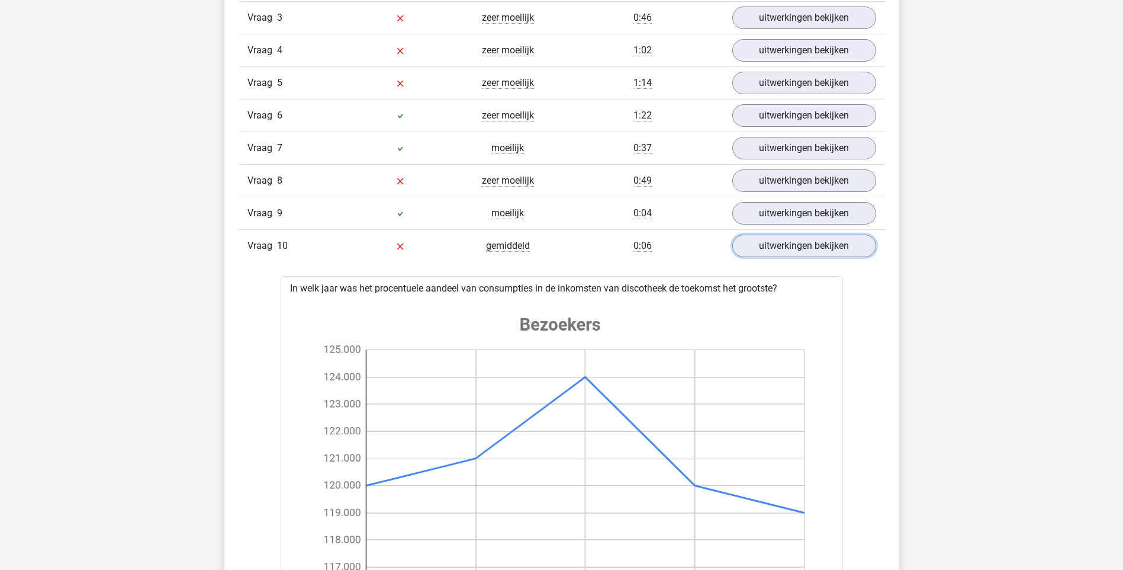
scroll to position [1421, 0]
click at [827, 233] on link "uitwerkingen bekijken" at bounding box center [803, 246] width 165 height 26
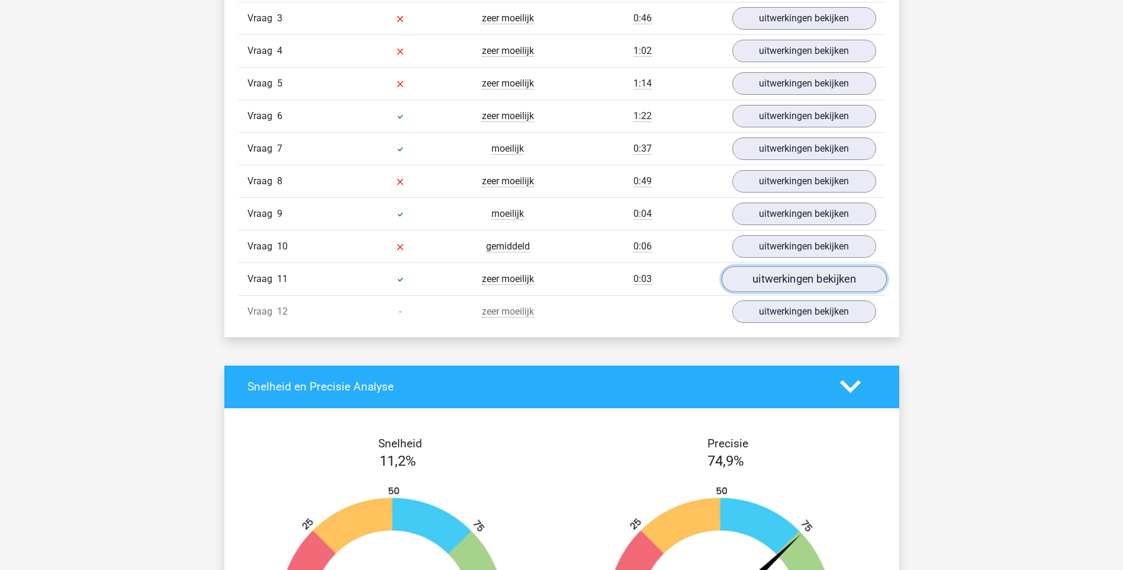
click at [821, 266] on link "uitwerkingen bekijken" at bounding box center [803, 279] width 165 height 26
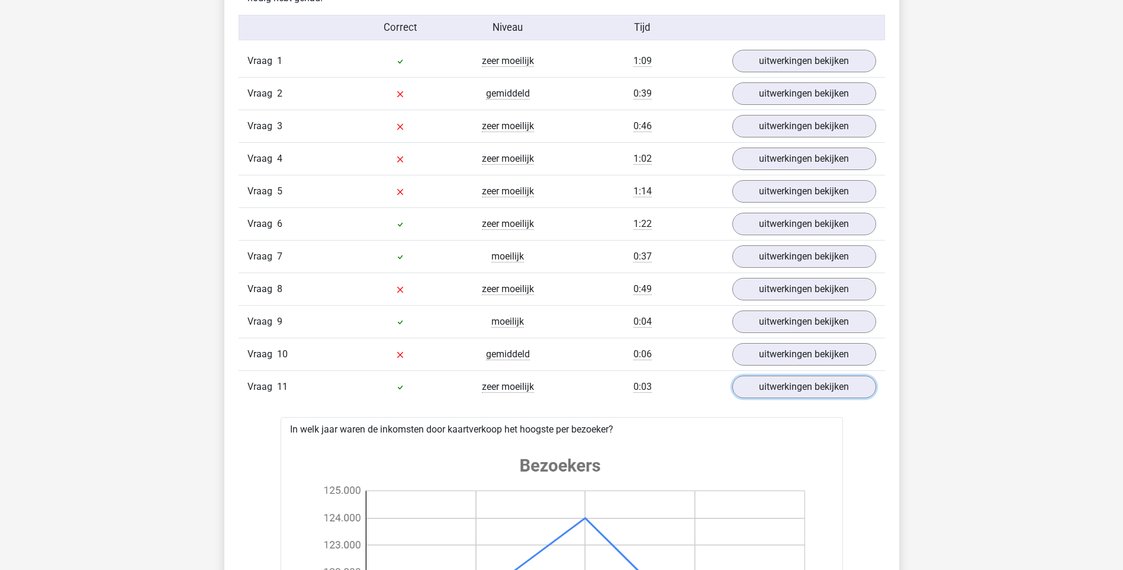
scroll to position [1303, 0]
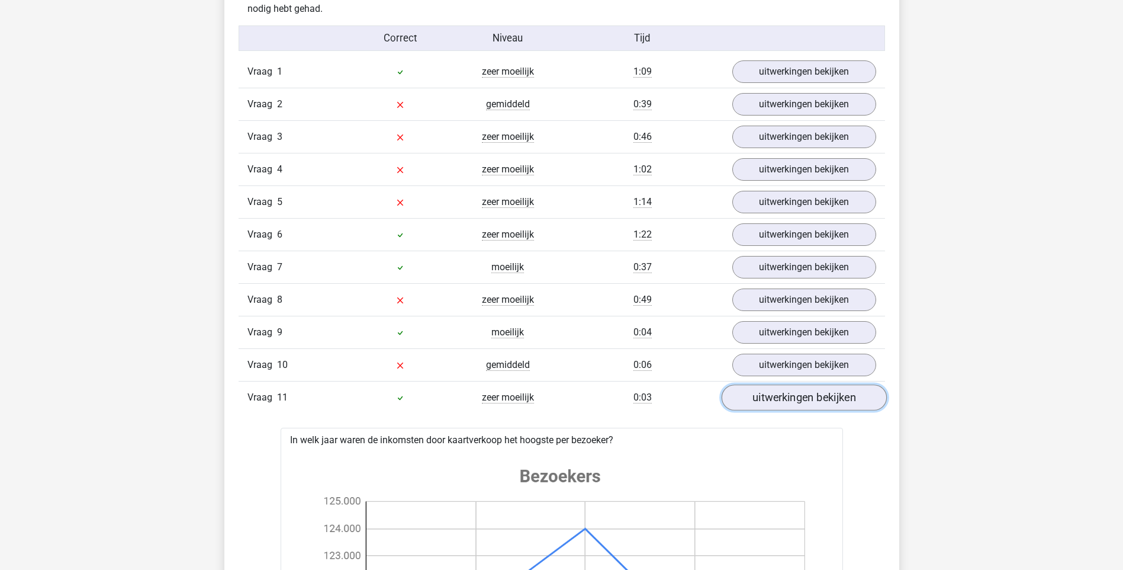
click at [825, 384] on link "uitwerkingen bekijken" at bounding box center [803, 397] width 165 height 26
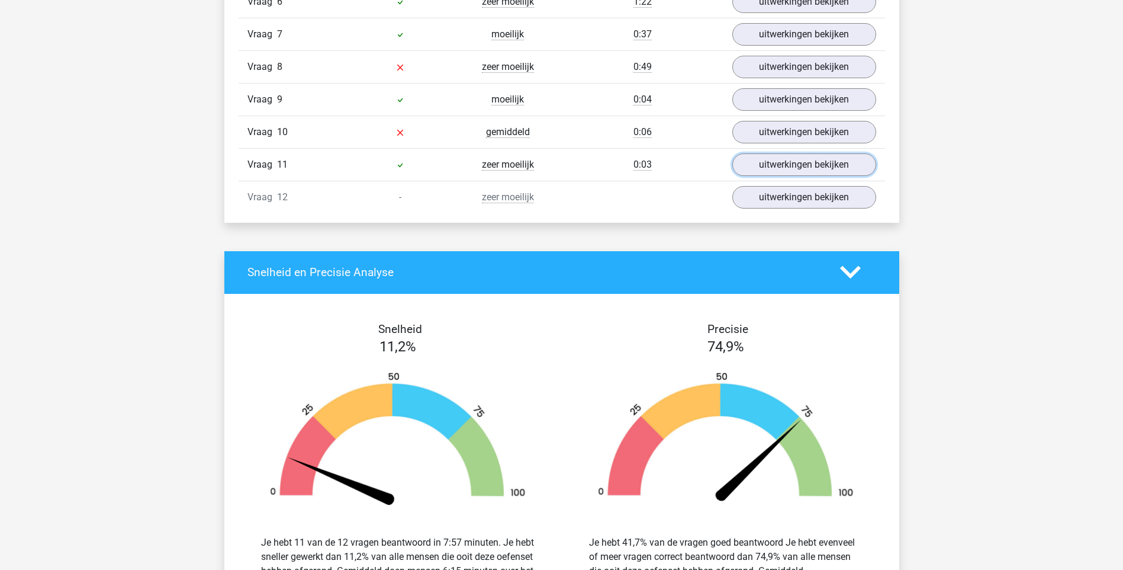
scroll to position [1539, 0]
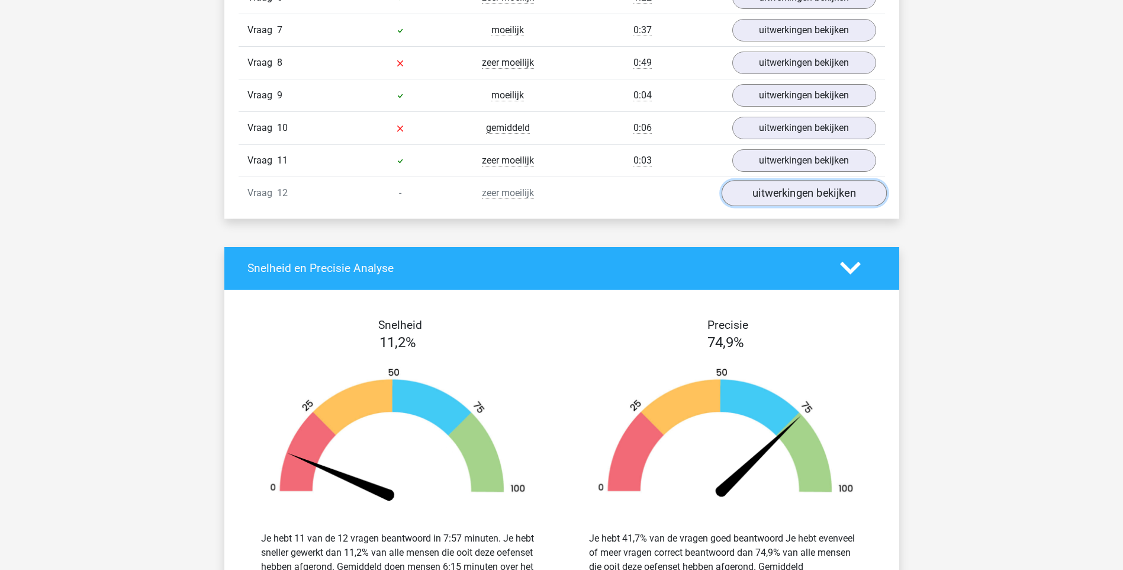
click at [789, 180] on link "uitwerkingen bekijken" at bounding box center [803, 193] width 165 height 26
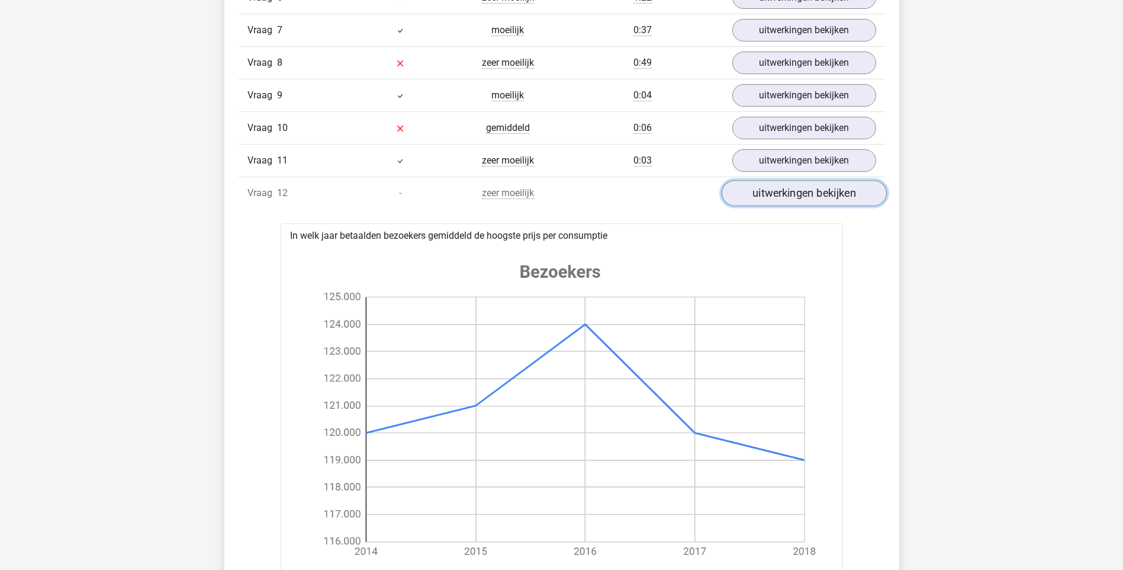
click at [816, 180] on link "uitwerkingen bekijken" at bounding box center [803, 193] width 165 height 26
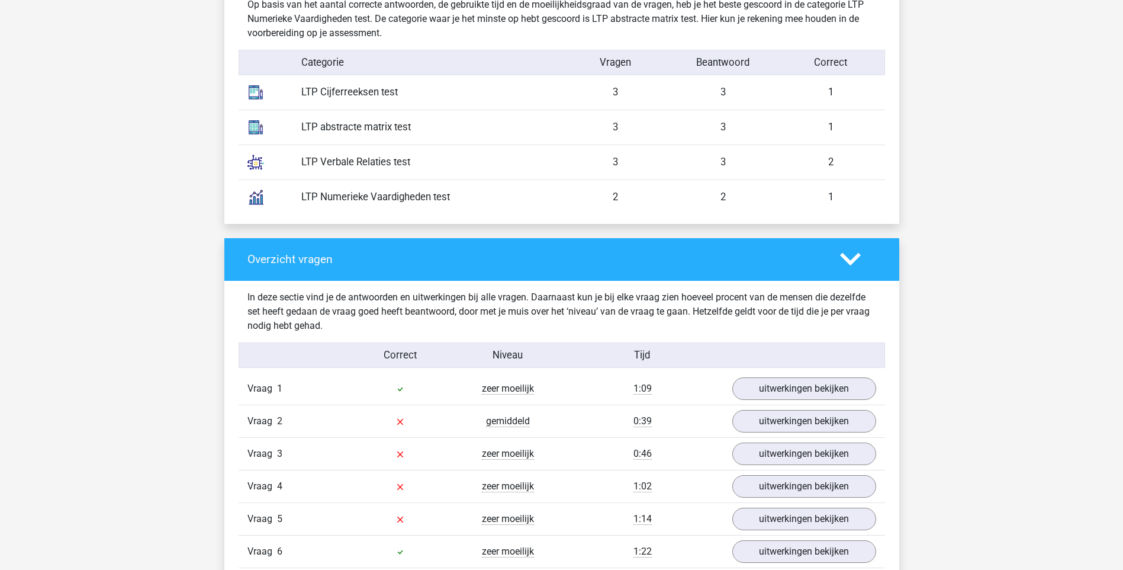
scroll to position [888, 0]
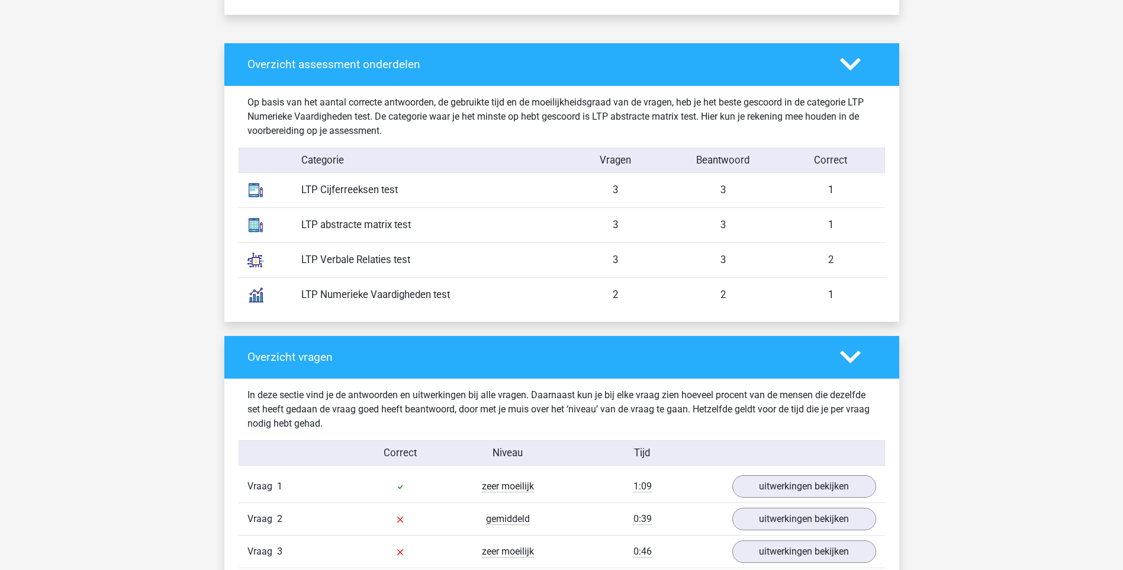
click at [847, 346] on icon at bounding box center [850, 356] width 21 height 21
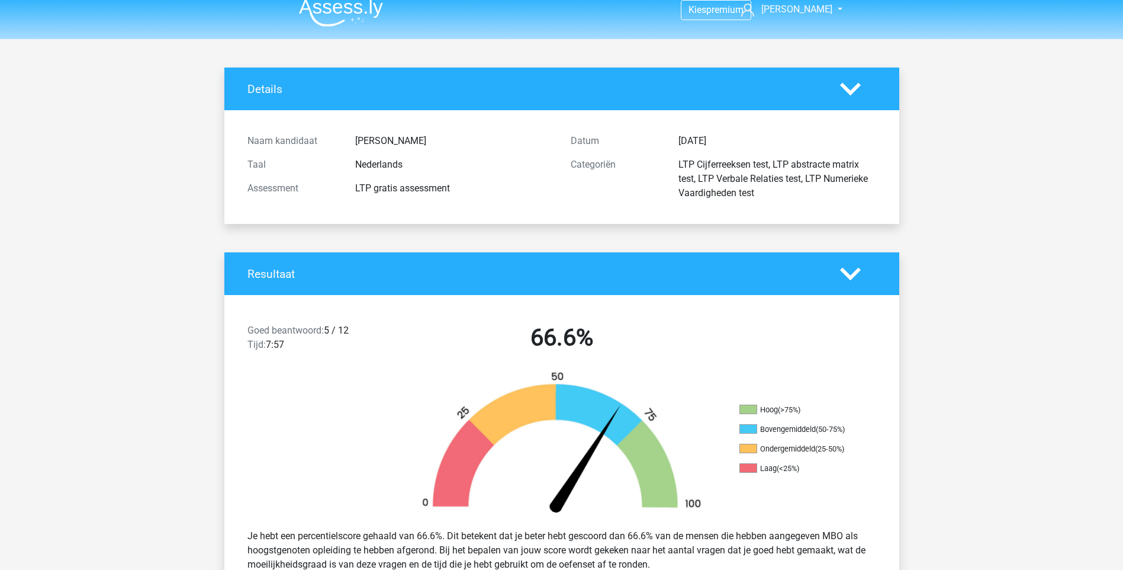
scroll to position [0, 0]
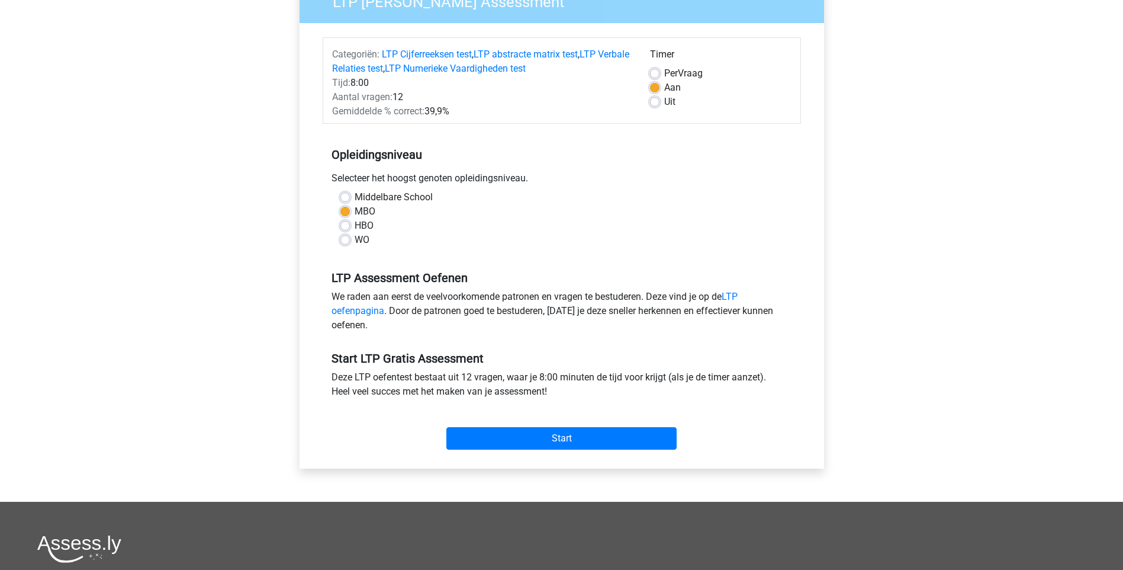
scroll to position [118, 0]
